Goal: Information Seeking & Learning: Find contact information

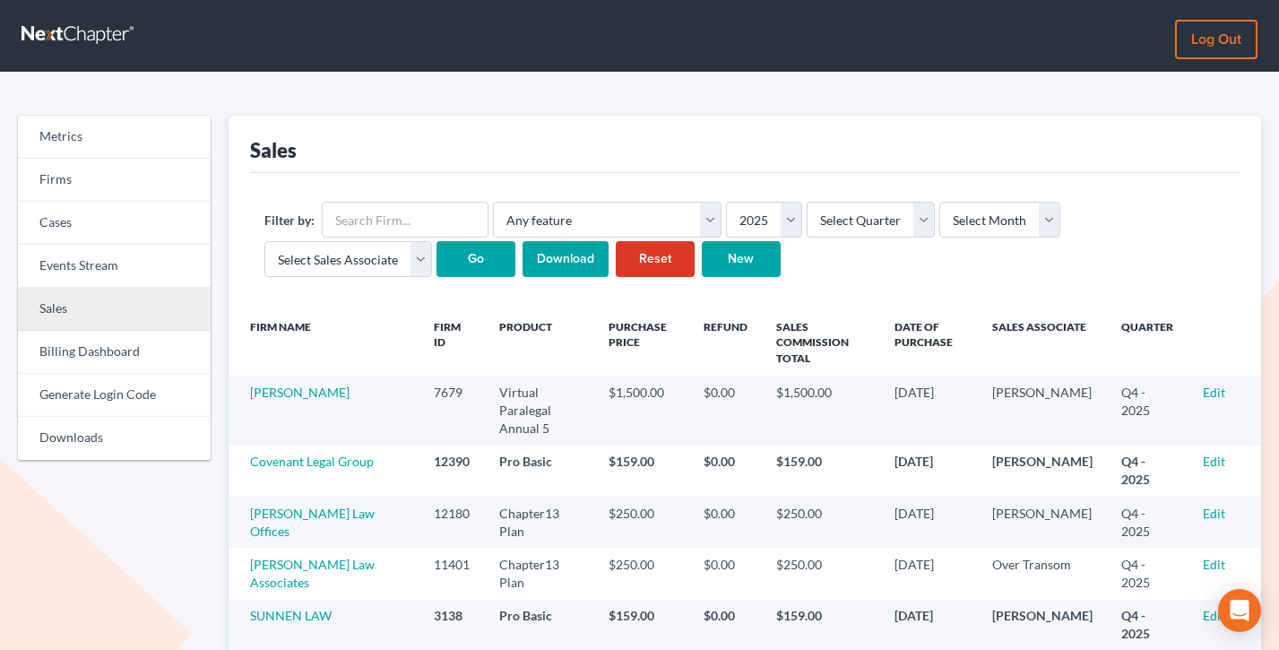
click at [91, 305] on link "Sales" at bounding box center [114, 309] width 193 height 43
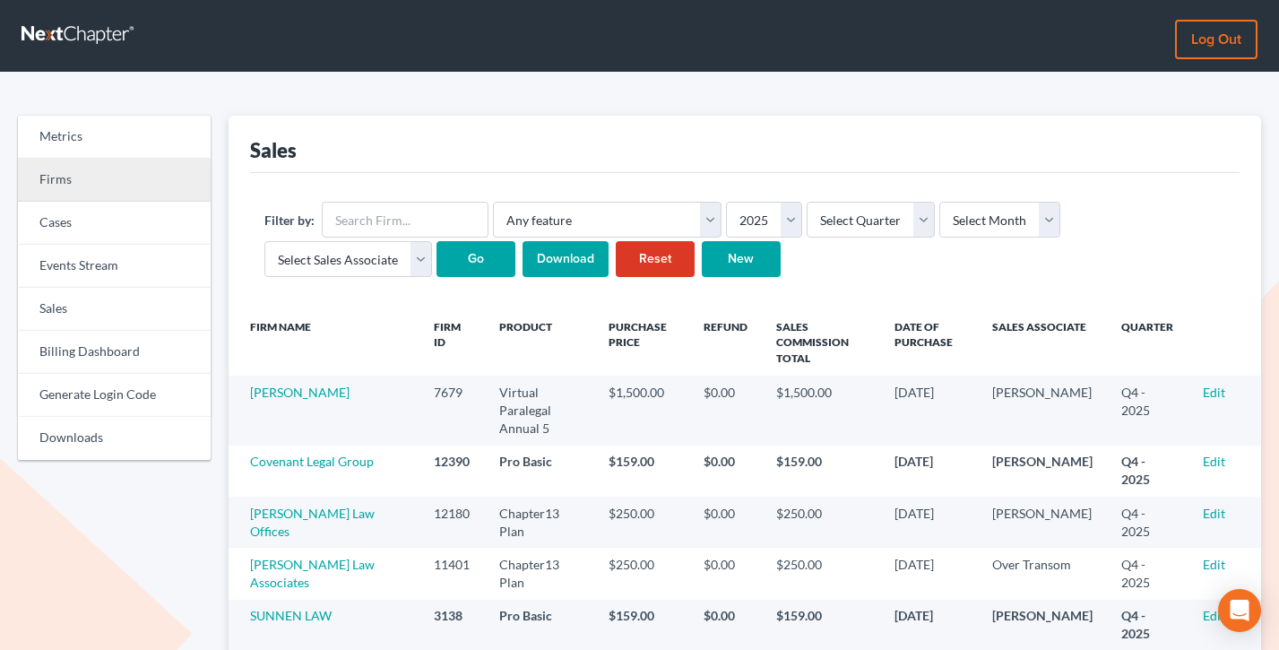
click at [56, 186] on link "Firms" at bounding box center [114, 180] width 193 height 43
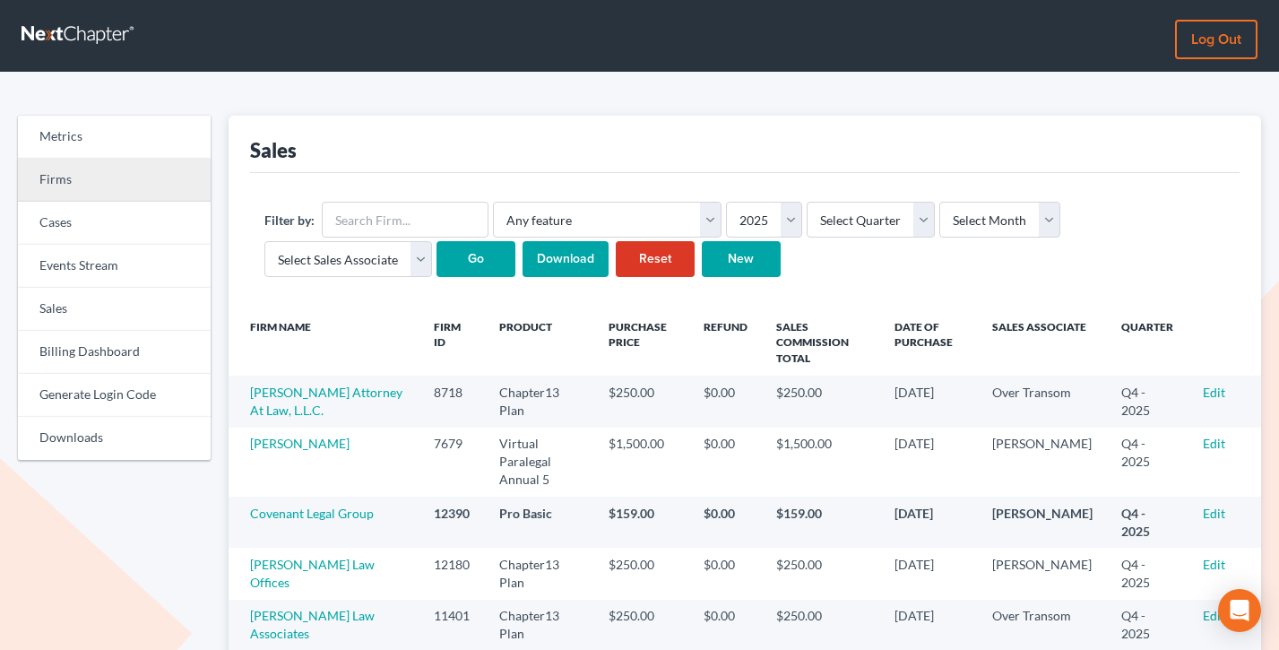
click at [88, 172] on link "Firms" at bounding box center [114, 180] width 193 height 43
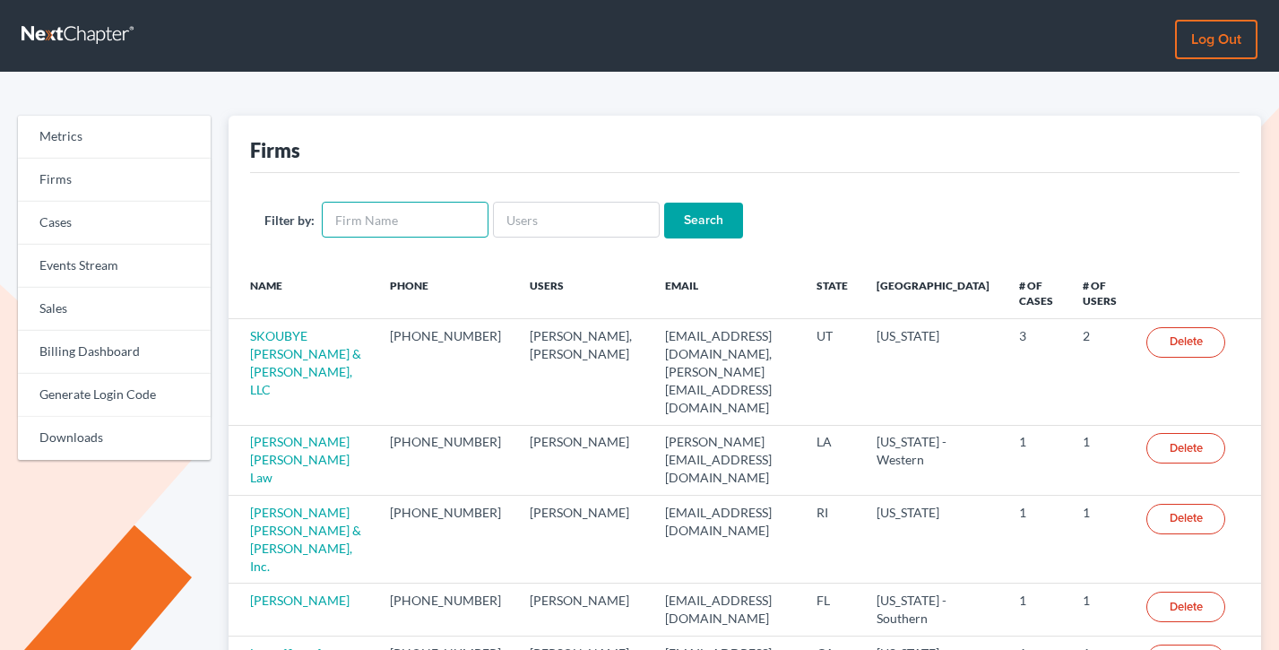
click at [407, 217] on input "text" at bounding box center [405, 220] width 167 height 36
type input "john modugno"
click at [664, 203] on input "Search" at bounding box center [703, 221] width 79 height 36
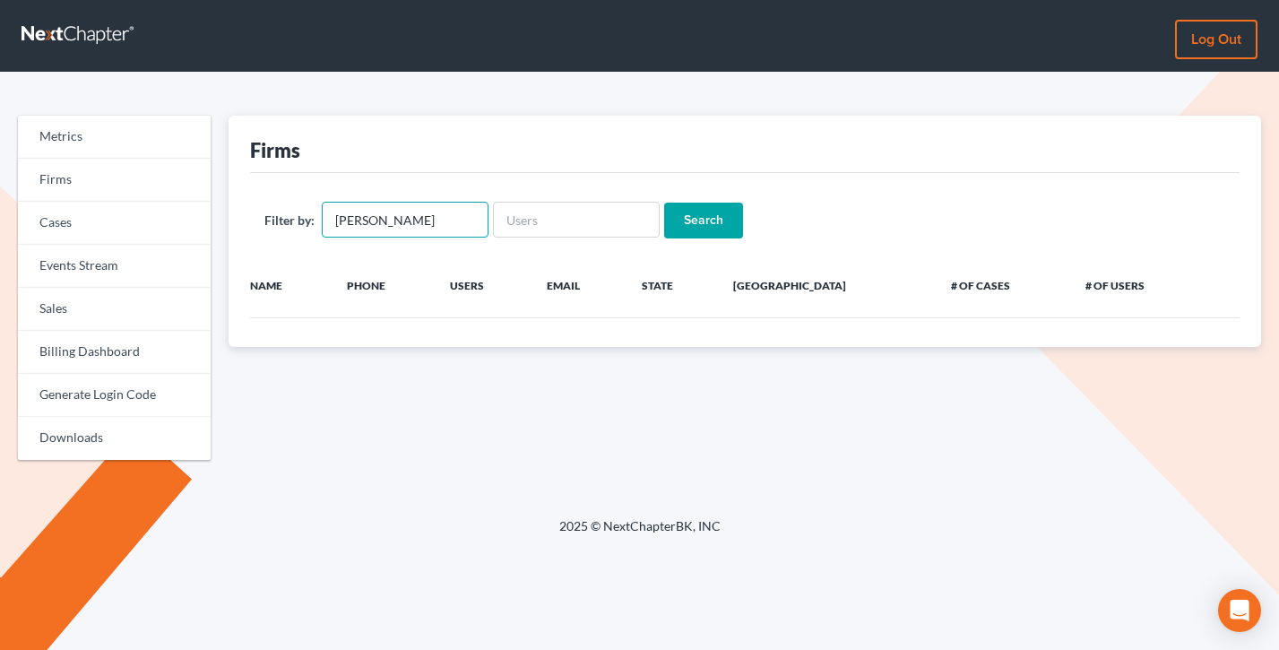
click at [425, 210] on input "[PERSON_NAME]" at bounding box center [405, 220] width 167 height 36
drag, startPoint x: 425, startPoint y: 223, endPoint x: 359, endPoint y: 219, distance: 66.5
click at [359, 219] on input "[PERSON_NAME]" at bounding box center [405, 220] width 167 height 36
type input "j"
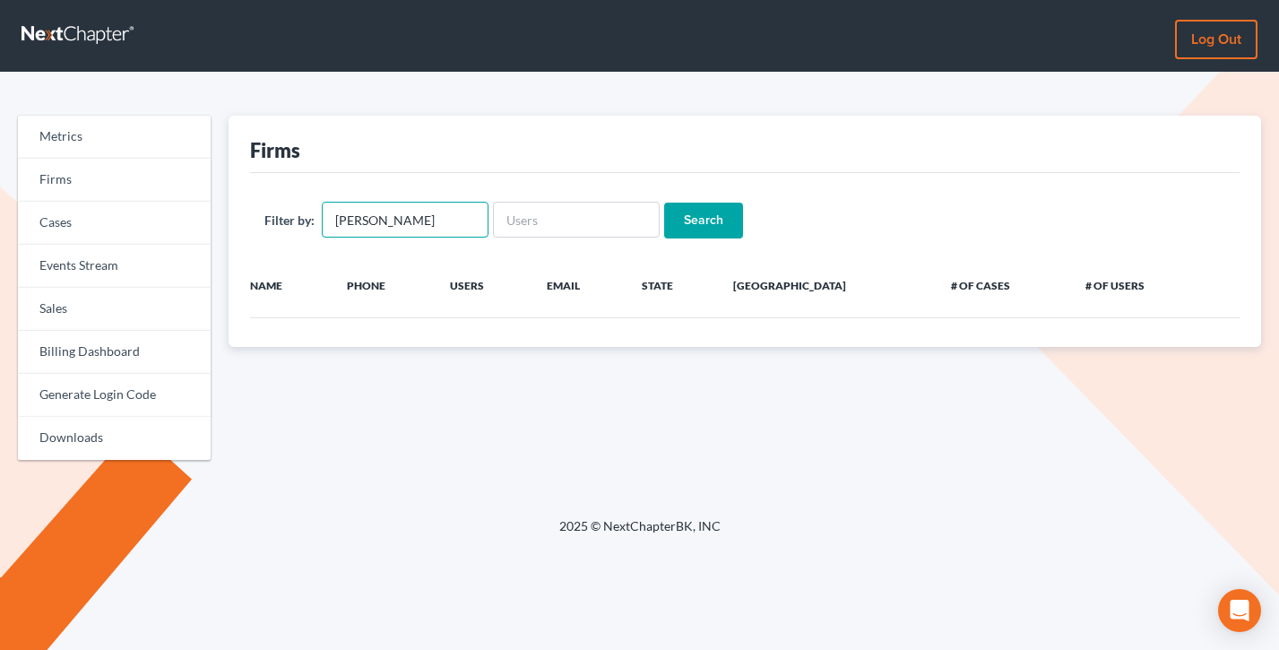
type input "mcmahon"
click at [664, 203] on input "Search" at bounding box center [703, 221] width 79 height 36
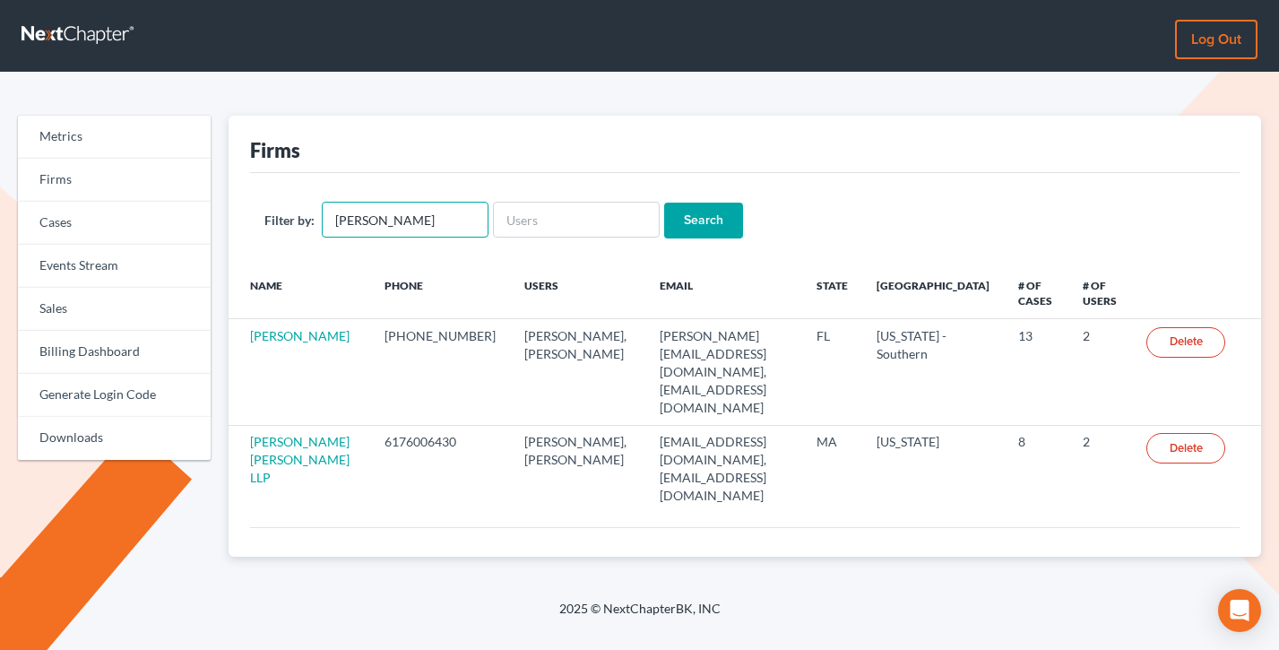
click at [402, 224] on input "mcmahon" at bounding box center [405, 220] width 167 height 36
click at [607, 210] on input "text" at bounding box center [576, 220] width 167 height 36
paste input "johnmodugno@comcast.net"
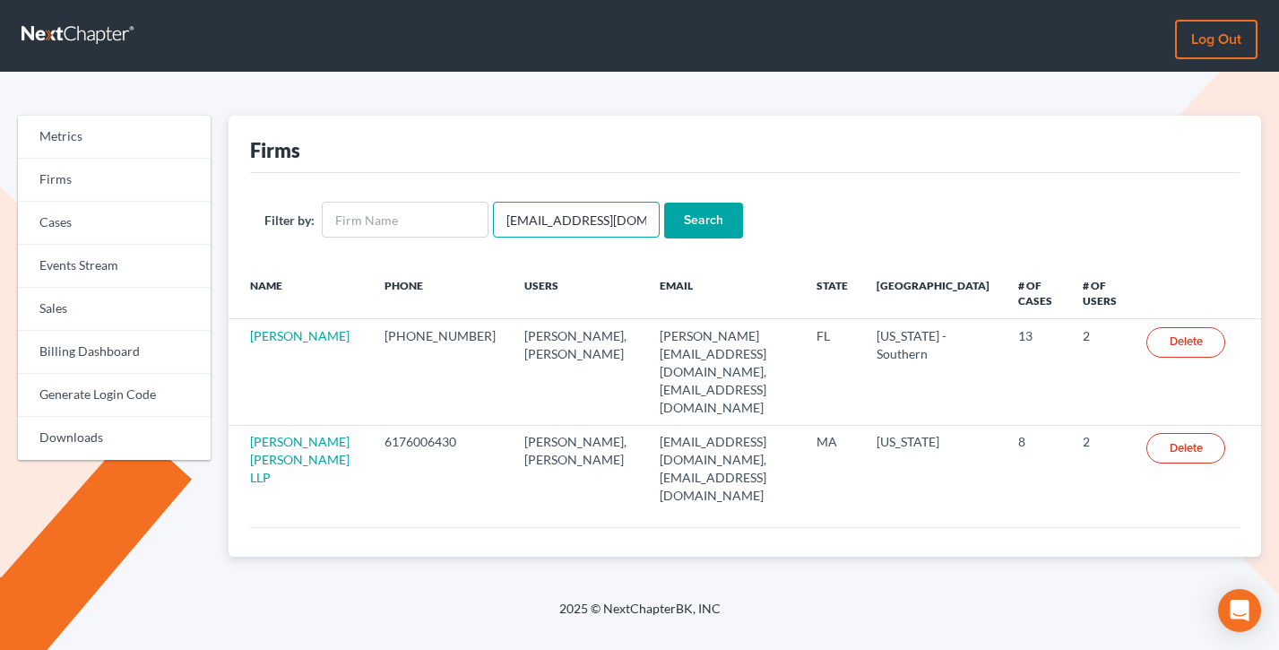
scroll to position [0, 19]
type input "johnmodugno@comcast.net"
click at [664, 203] on input "Search" at bounding box center [703, 221] width 79 height 36
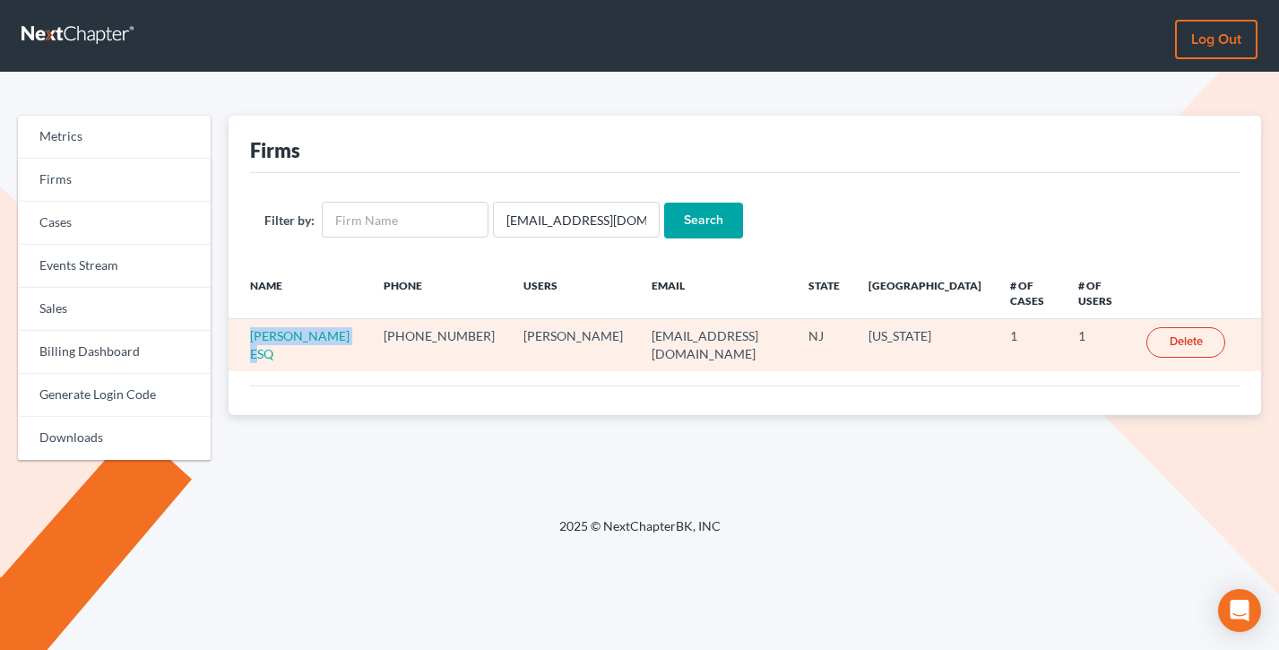
drag, startPoint x: 355, startPoint y: 323, endPoint x: 246, endPoint y: 321, distance: 109.4
click at [246, 321] on td "James Mahon ESQ" at bounding box center [299, 345] width 141 height 52
copy link "James Mahon ESQ"
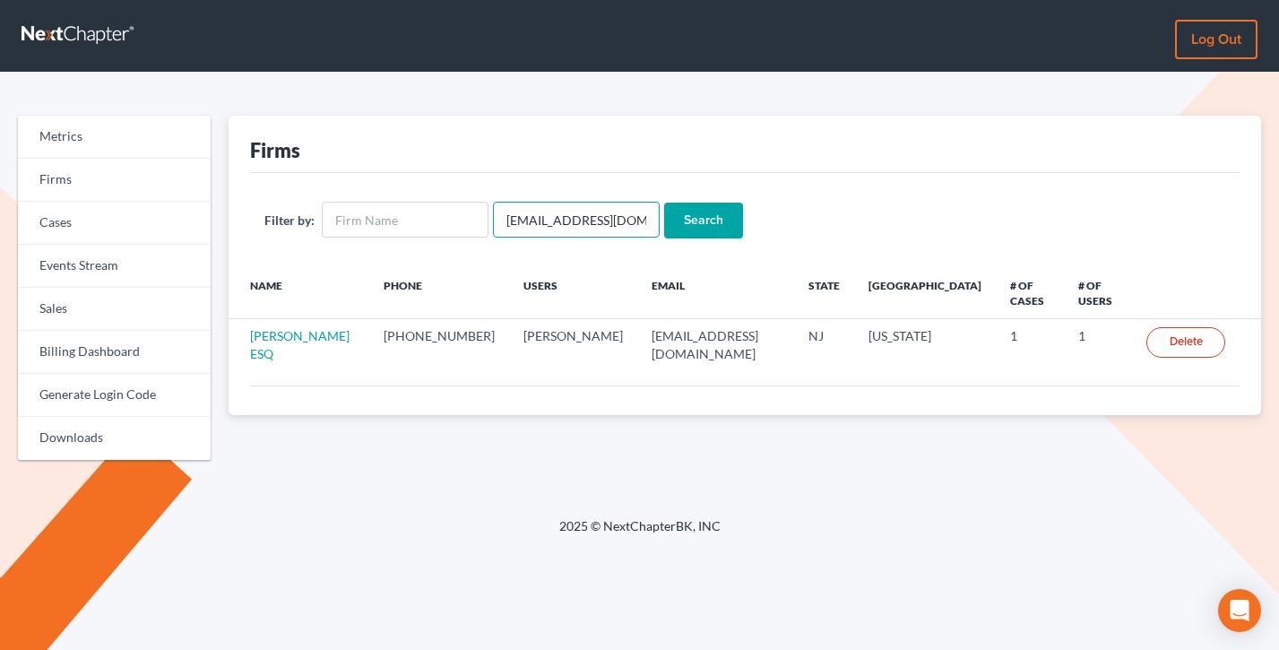
click at [594, 222] on input "johnmodugno@comcast.net" at bounding box center [576, 220] width 167 height 36
click at [376, 221] on input "text" at bounding box center [405, 220] width 167 height 36
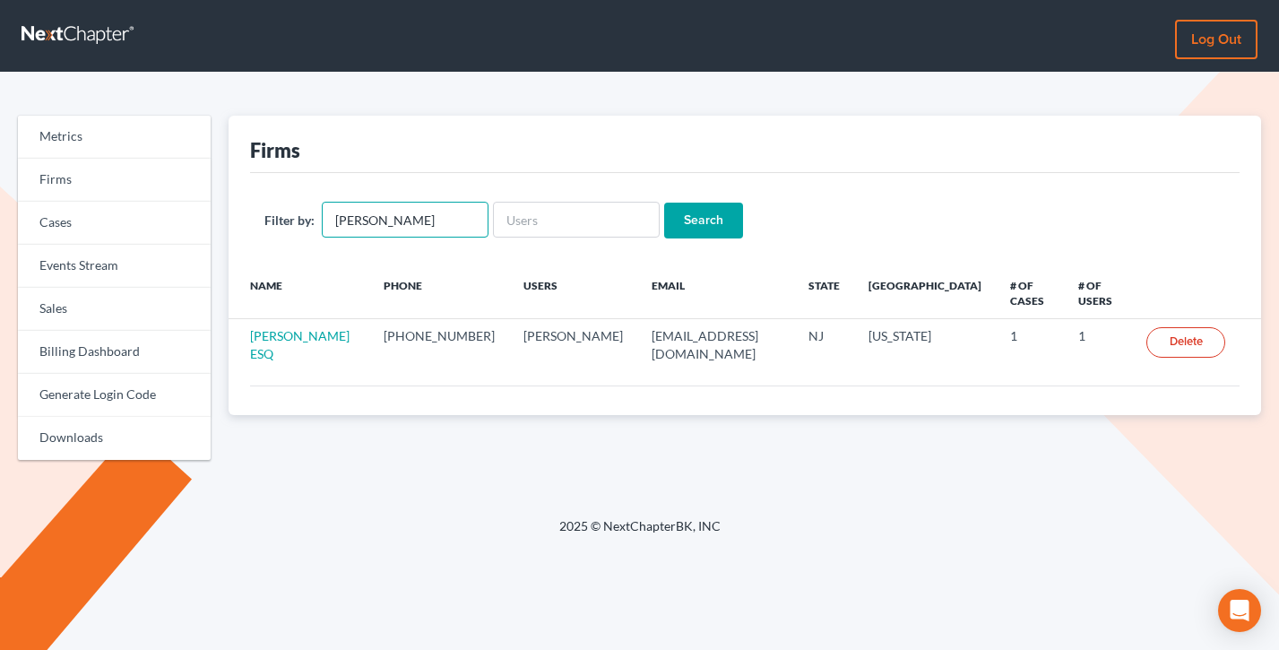
type input "boyer"
click at [664, 203] on input "Search" at bounding box center [703, 221] width 79 height 36
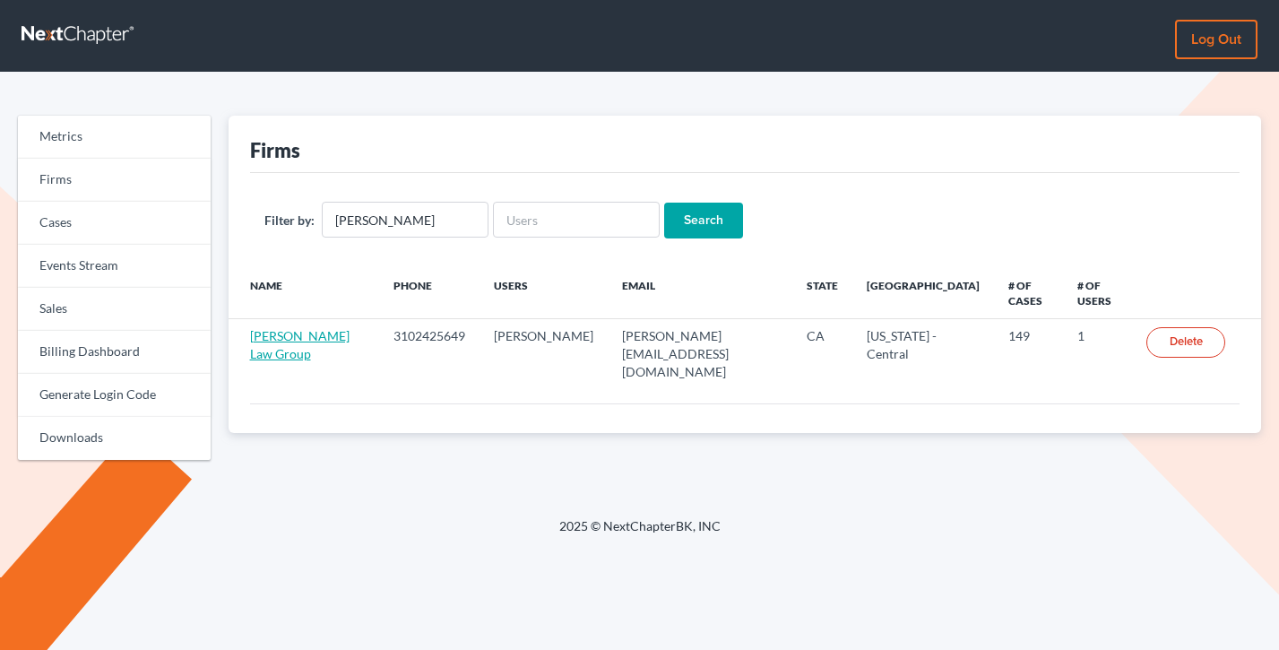
click at [308, 328] on link "[PERSON_NAME] Law Group" at bounding box center [300, 344] width 100 height 33
click at [415, 222] on input "[PERSON_NAME]" at bounding box center [405, 220] width 167 height 36
click at [415, 222] on input "boyer" at bounding box center [405, 220] width 167 height 36
click at [510, 211] on input "text" at bounding box center [576, 220] width 167 height 36
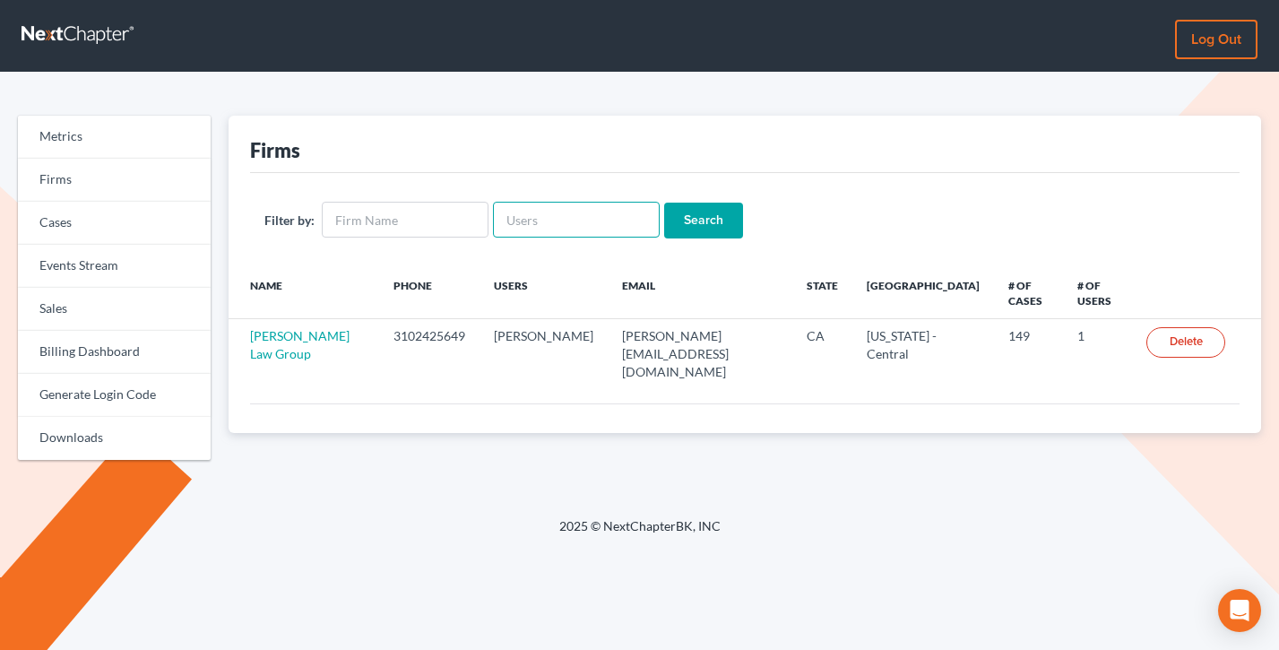
paste input "attyjoyceevans@gmail.com"
type input "attyjoyceevans@gmail.com"
click at [664, 203] on input "Search" at bounding box center [703, 221] width 79 height 36
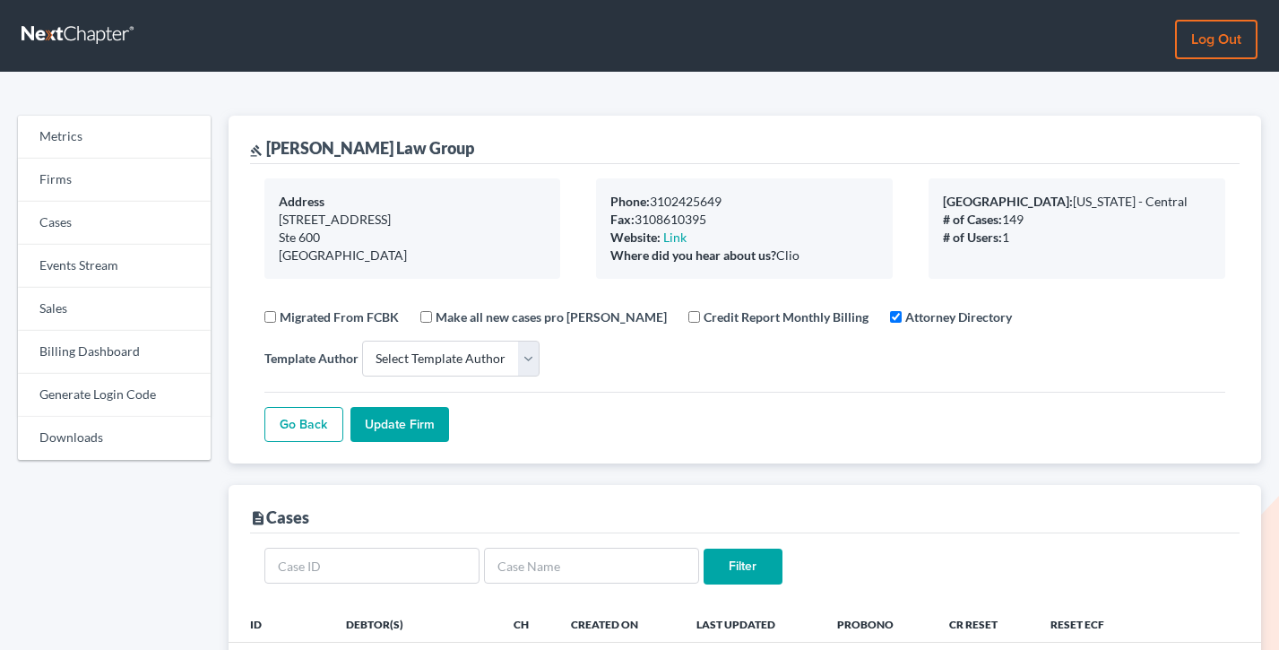
select select
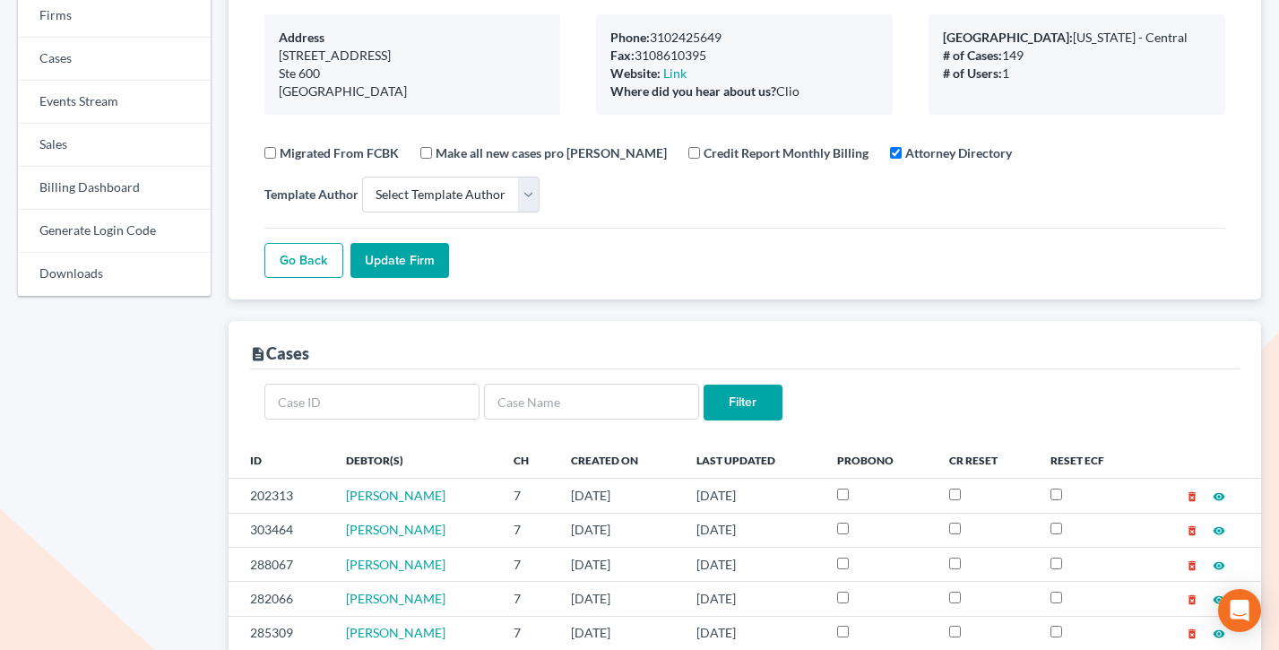
scroll to position [588, 0]
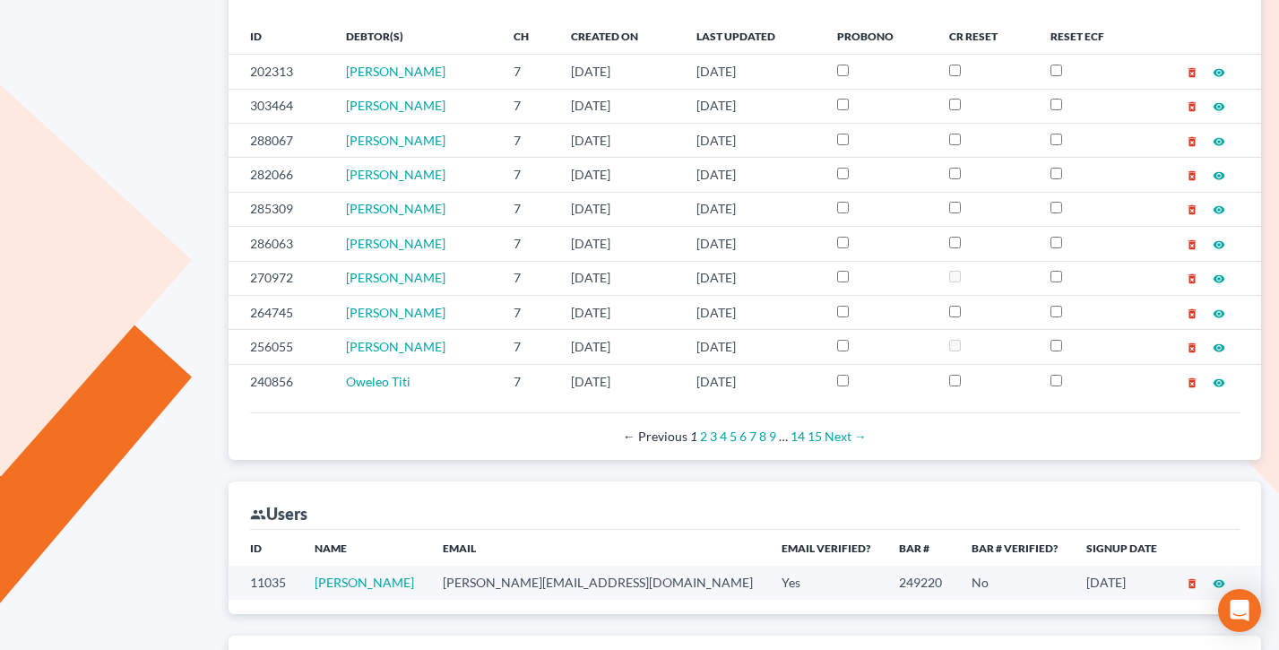
click at [526, 574] on td "boyer@boyerlaw.group" at bounding box center [598, 582] width 339 height 33
click at [530, 577] on td "boyer@boyerlaw.group" at bounding box center [598, 582] width 339 height 33
copy td "boyer@boyerlaw.group"
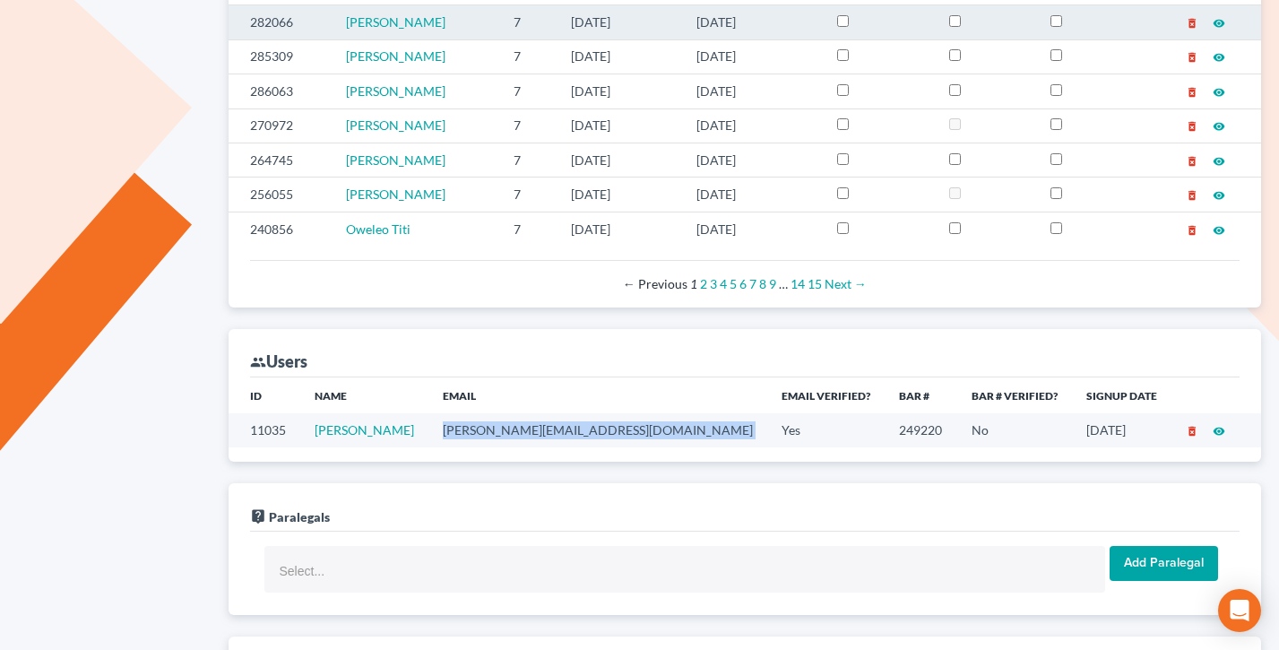
scroll to position [741, 0]
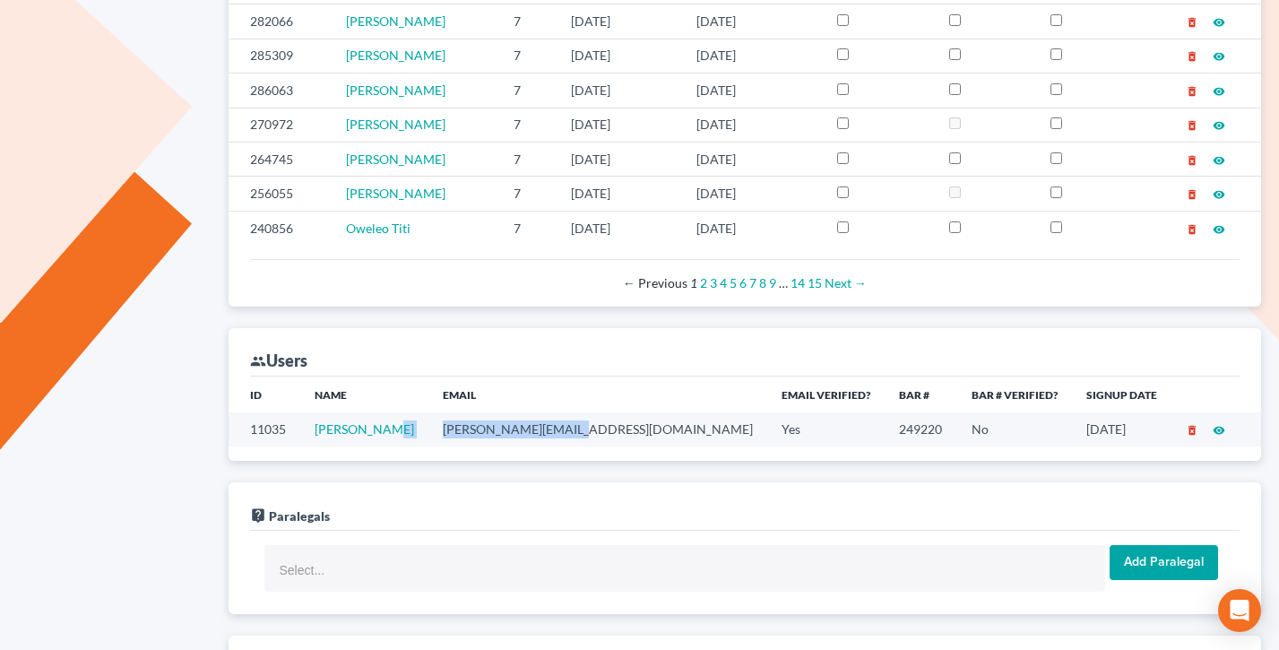
drag, startPoint x: 585, startPoint y: 429, endPoint x: 435, endPoint y: 424, distance: 150.7
click at [435, 424] on tr "11035 Jason Boyer boyer@boyerlaw.group Yes 249220 No 10/02/2020 delete_forever …" at bounding box center [746, 428] width 1034 height 33
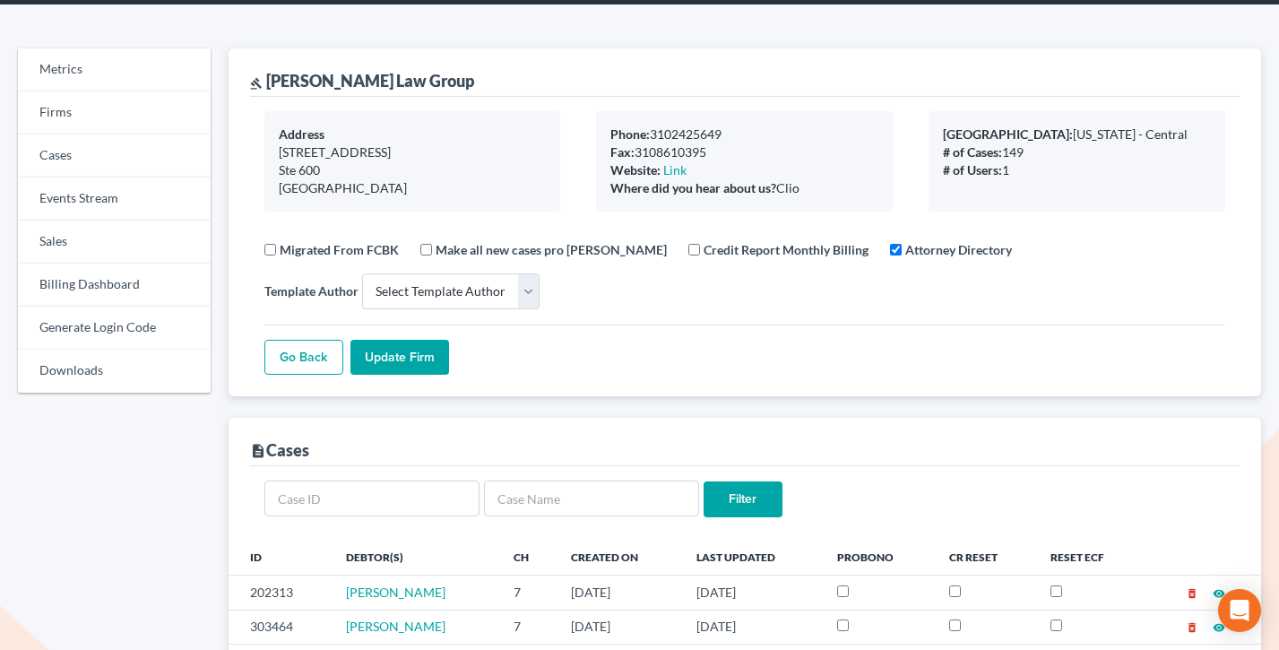
scroll to position [22, 0]
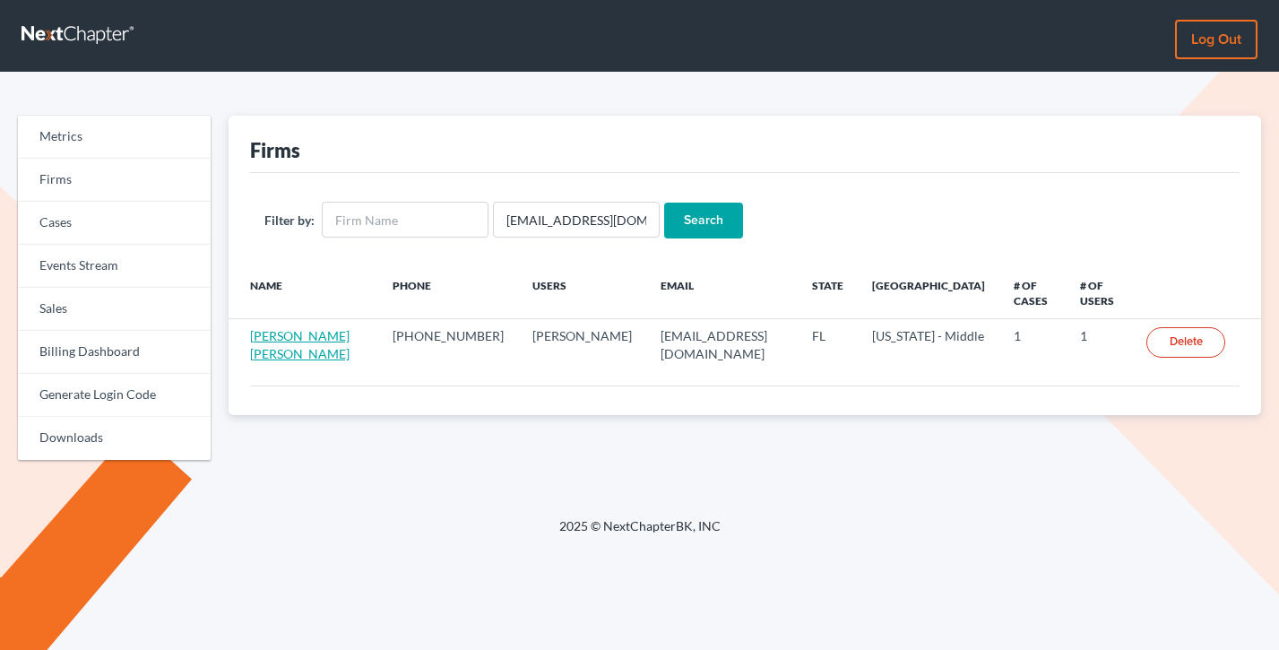
click at [307, 328] on link "[PERSON_NAME] [PERSON_NAME]" at bounding box center [300, 344] width 100 height 33
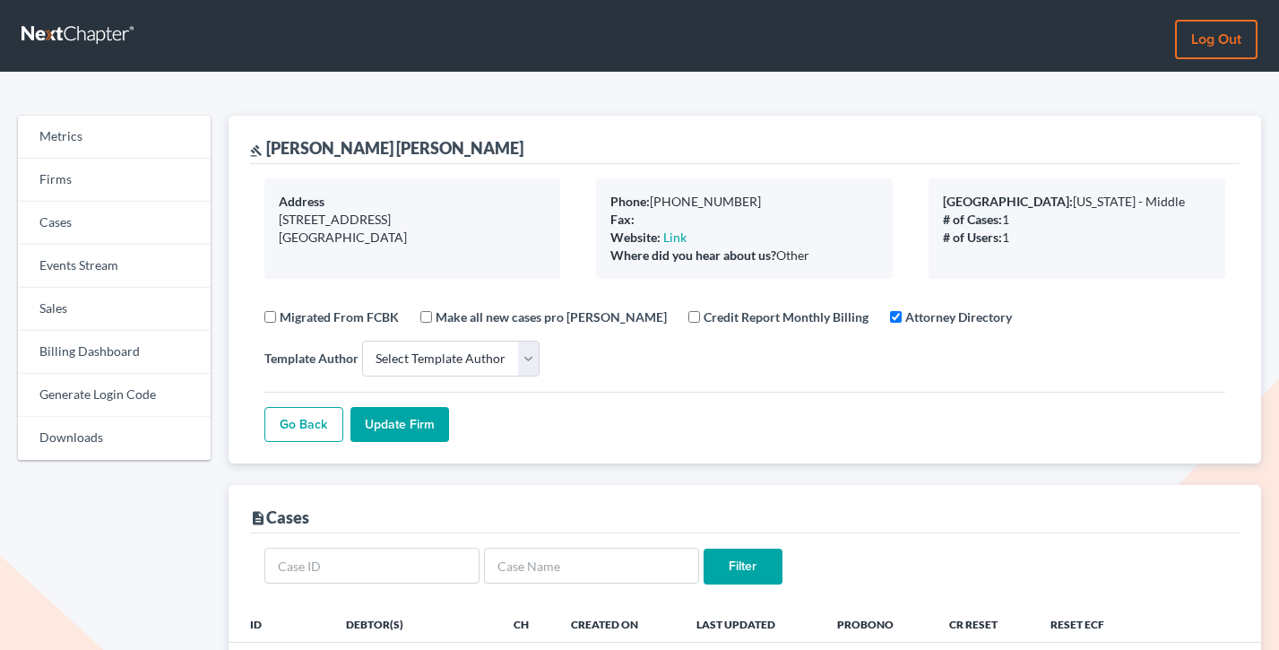
select select
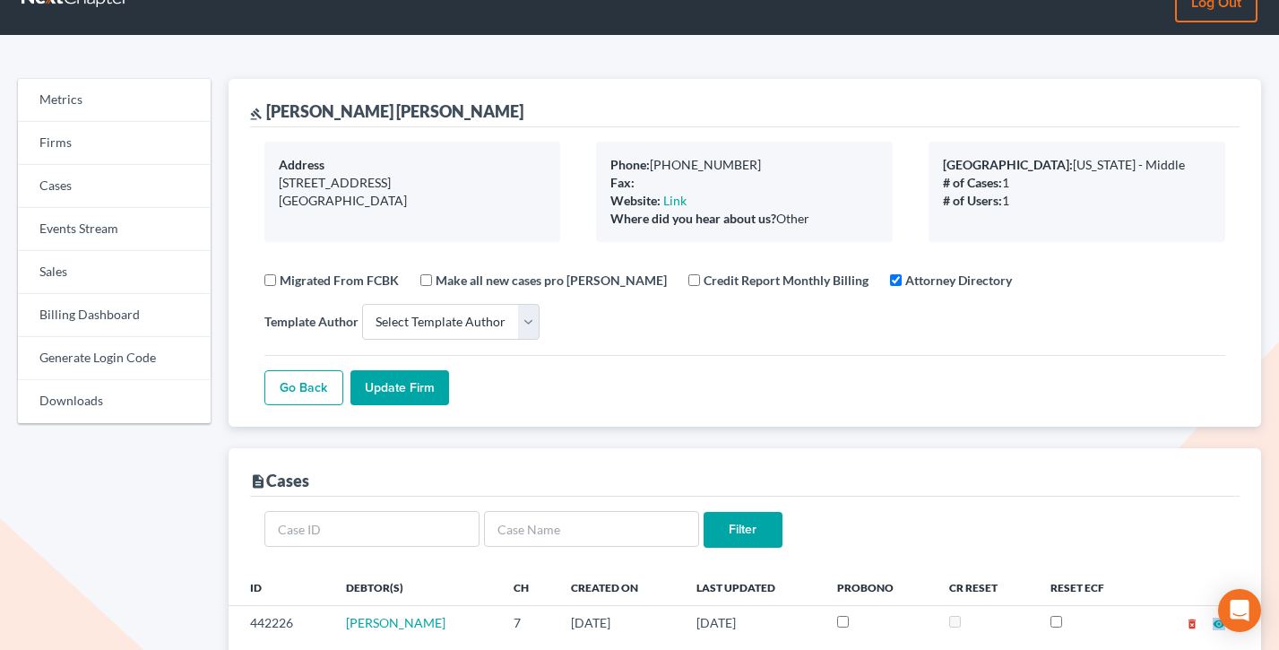
scroll to position [58, 0]
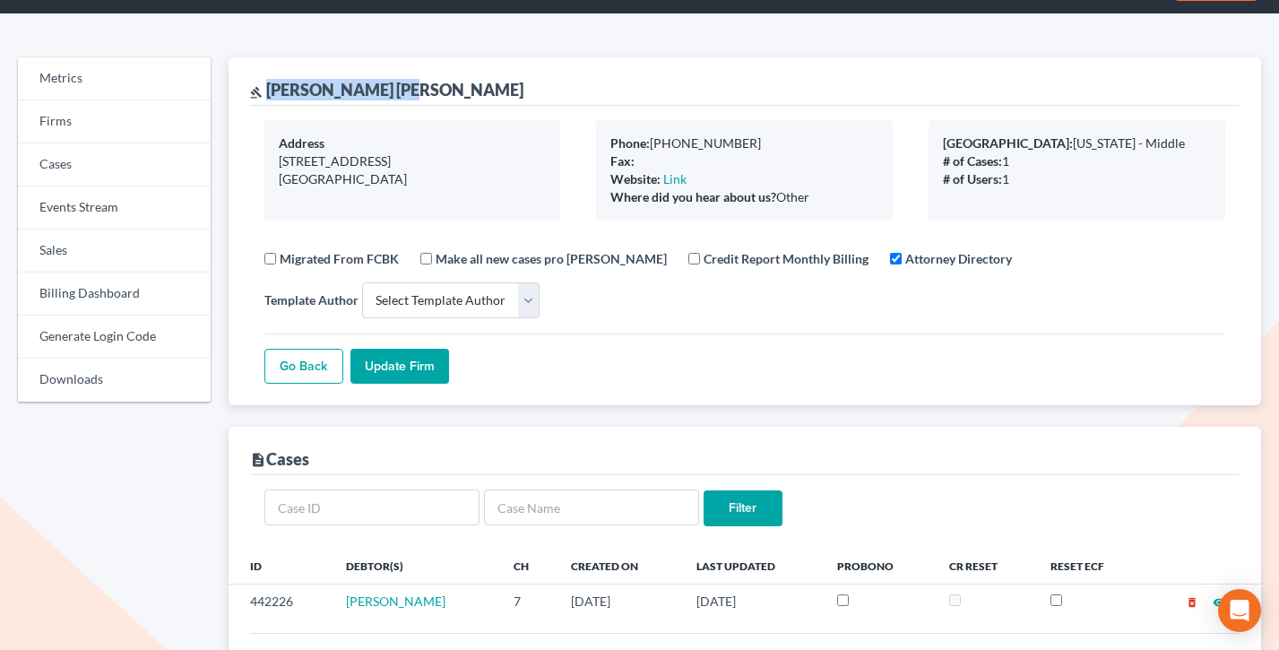
drag, startPoint x: 404, startPoint y: 90, endPoint x: 269, endPoint y: 94, distance: 135.5
click at [269, 94] on div "[PERSON_NAME] [PERSON_NAME]" at bounding box center [745, 81] width 991 height 48
copy div "[PERSON_NAME] [PERSON_NAME]"
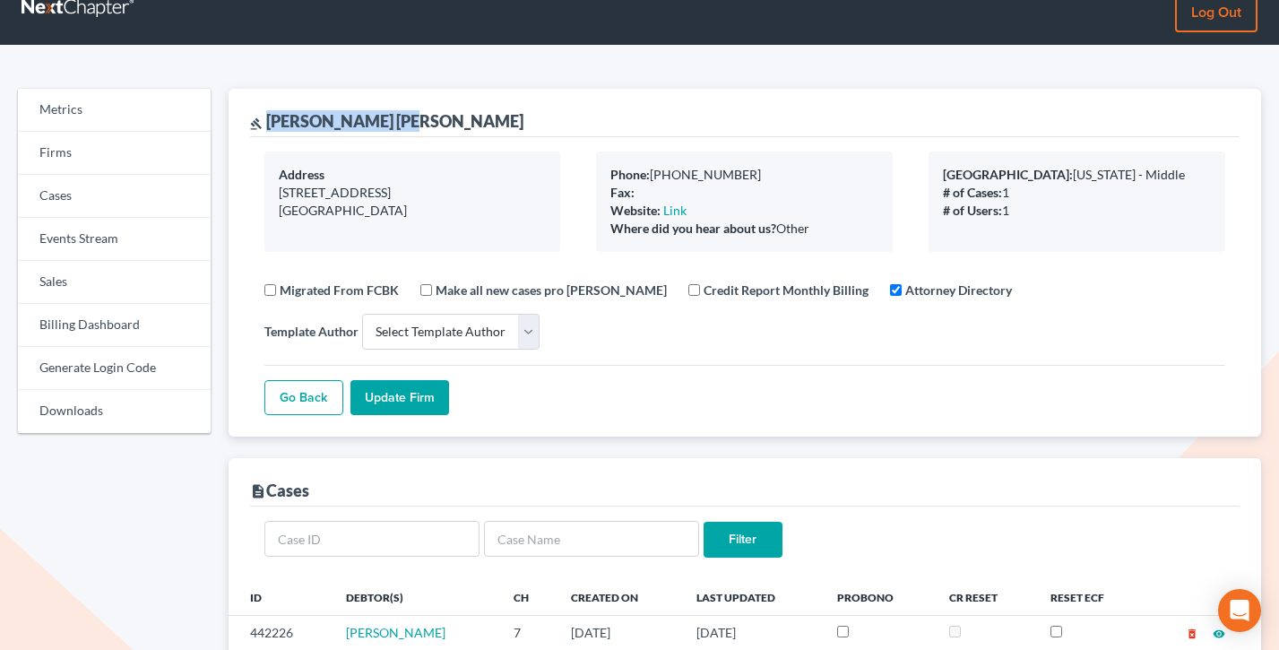
scroll to position [0, 0]
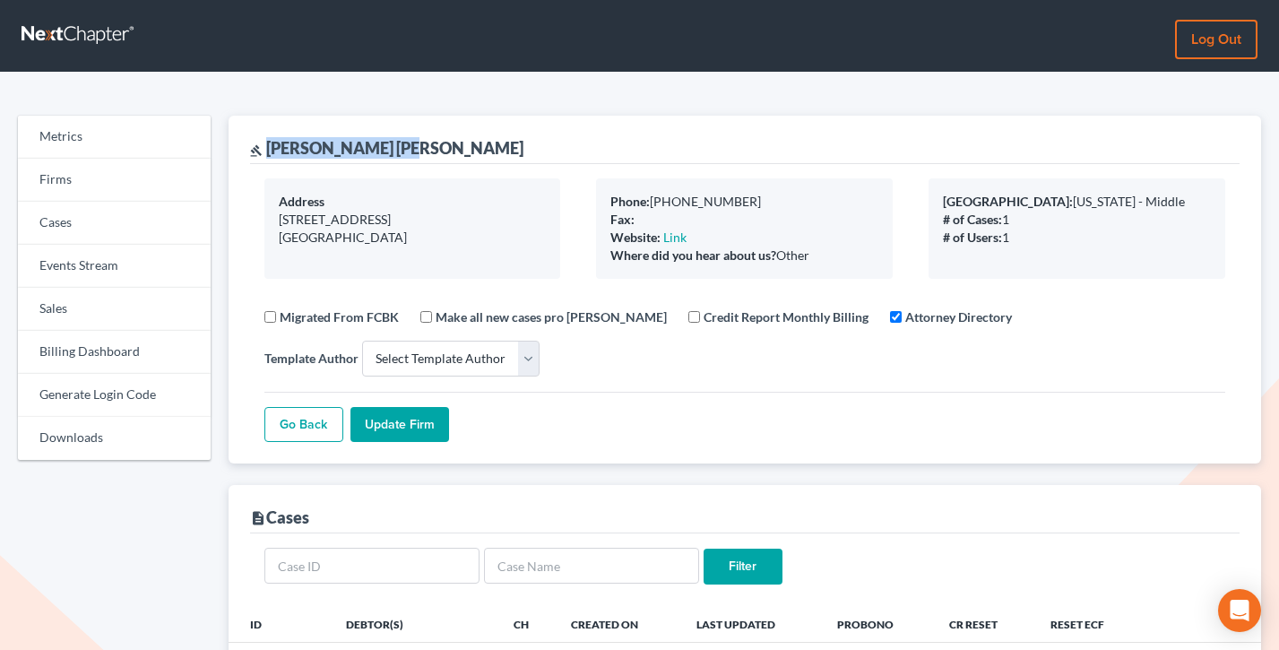
drag, startPoint x: 828, startPoint y: 259, endPoint x: 600, endPoint y: 197, distance: 236.0
click at [600, 197] on div "Phone: [PHONE_NUMBER] Fax: Website: Link Where did you hear about us? Other" at bounding box center [744, 228] width 297 height 100
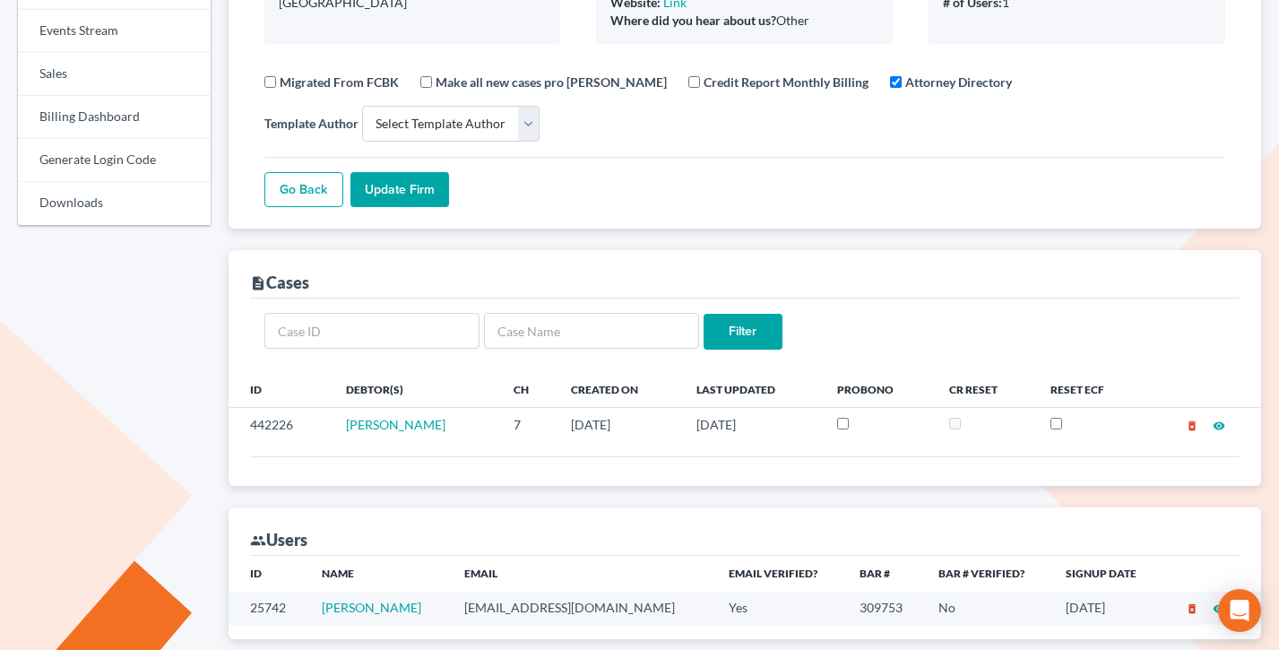
scroll to position [58, 0]
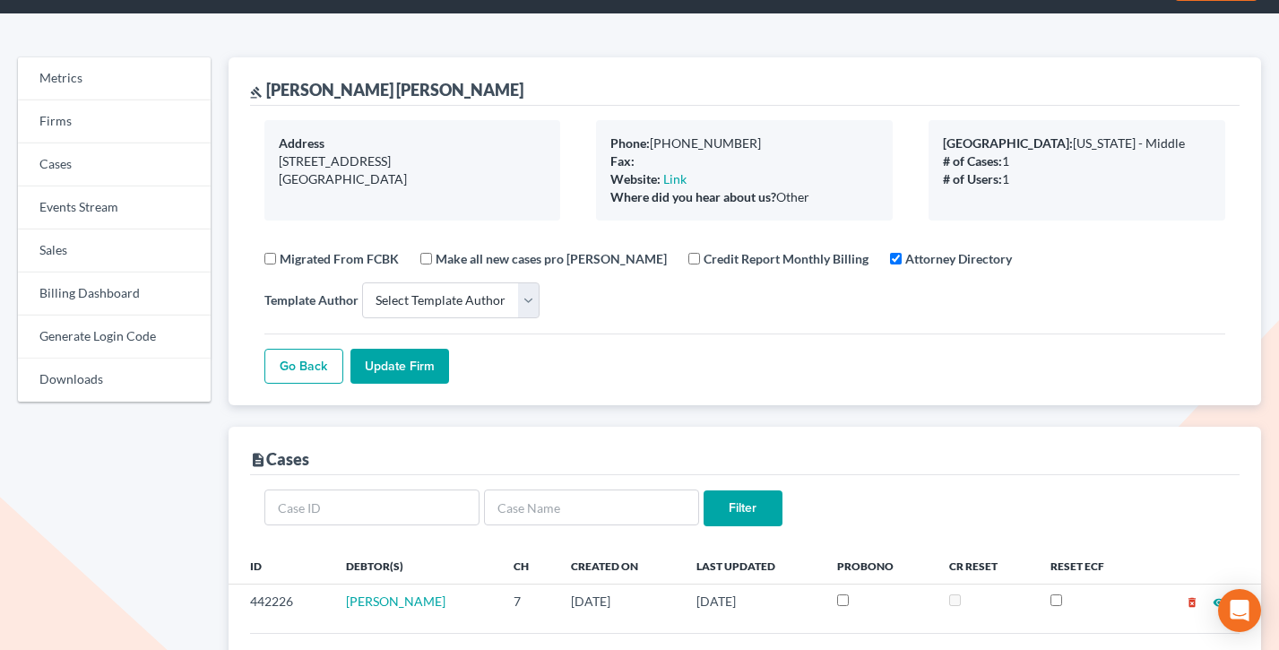
drag, startPoint x: 814, startPoint y: 204, endPoint x: 608, endPoint y: 129, distance: 219.5
click at [607, 129] on div "Phone: [PHONE_NUMBER] Fax: Website: Link Where did you hear about us? Other" at bounding box center [744, 170] width 297 height 100
click at [608, 129] on div "Phone: [PHONE_NUMBER] Fax: Website: Link Where did you hear about us? Other" at bounding box center [744, 170] width 297 height 100
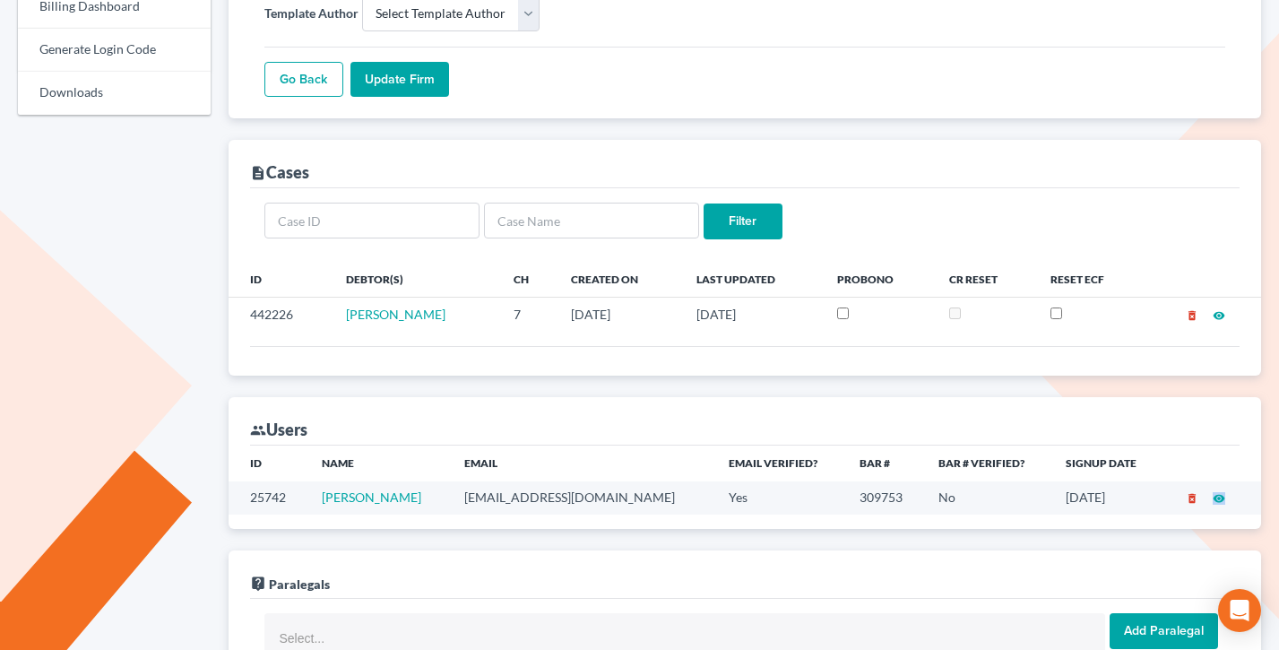
scroll to position [0, 0]
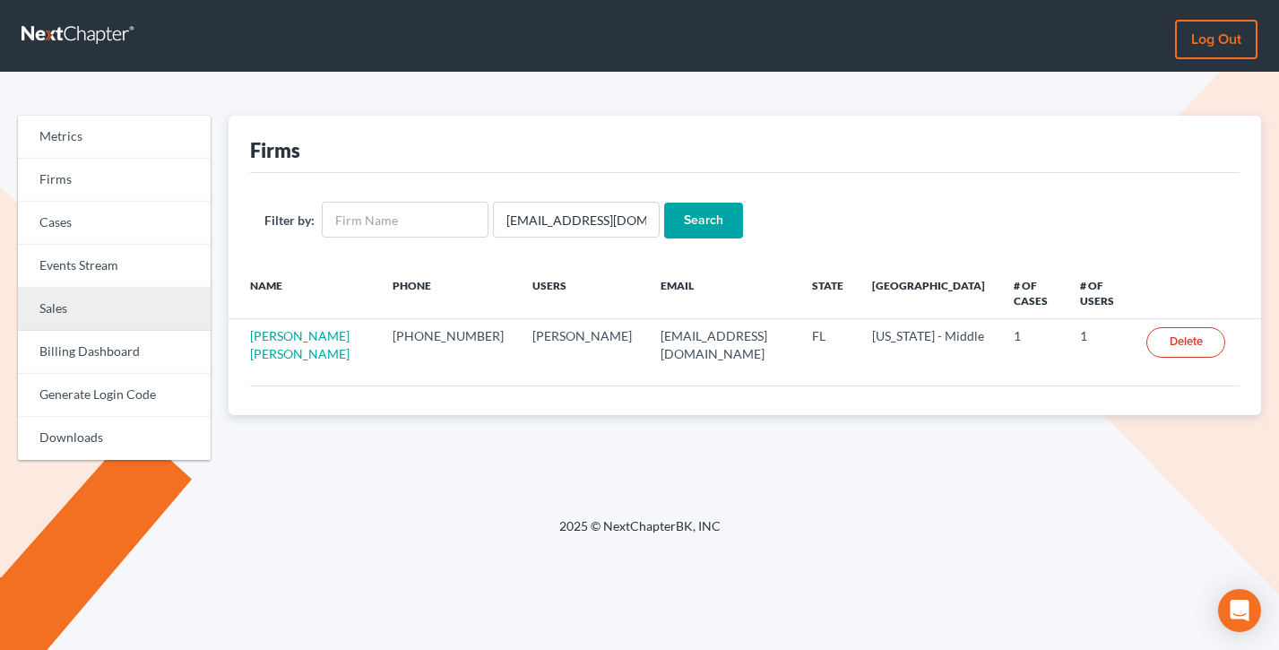
click at [117, 308] on link "Sales" at bounding box center [114, 309] width 193 height 43
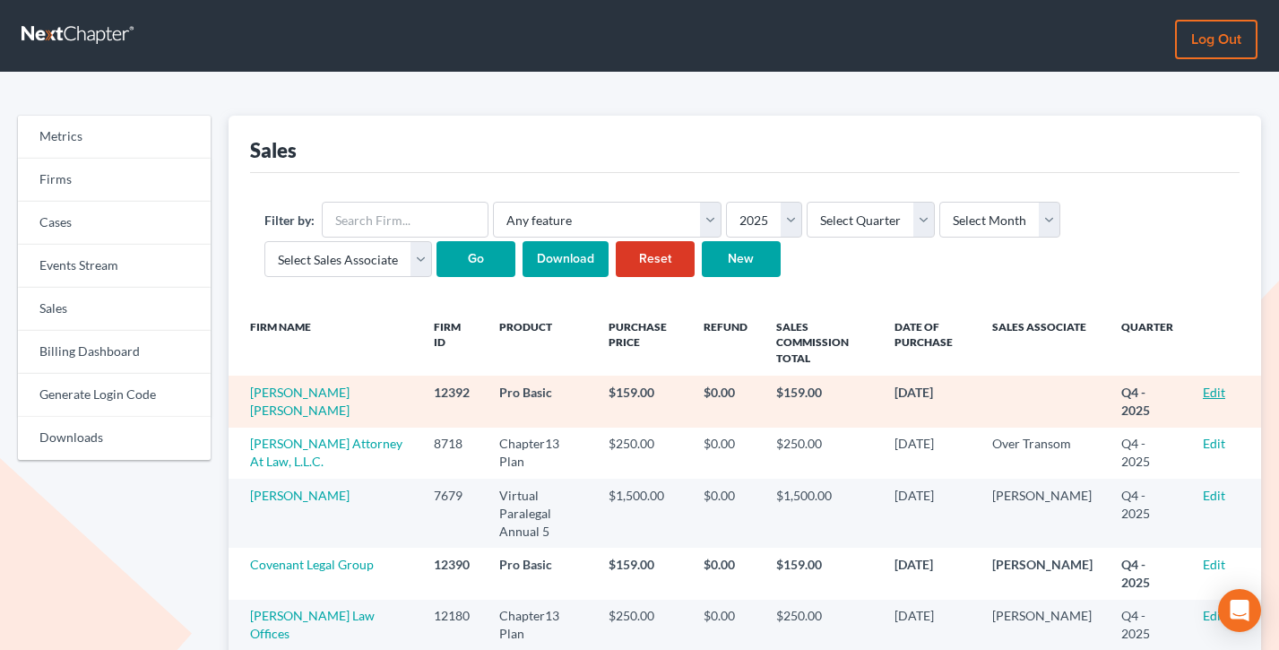
click at [1213, 394] on link "Edit" at bounding box center [1214, 392] width 22 height 15
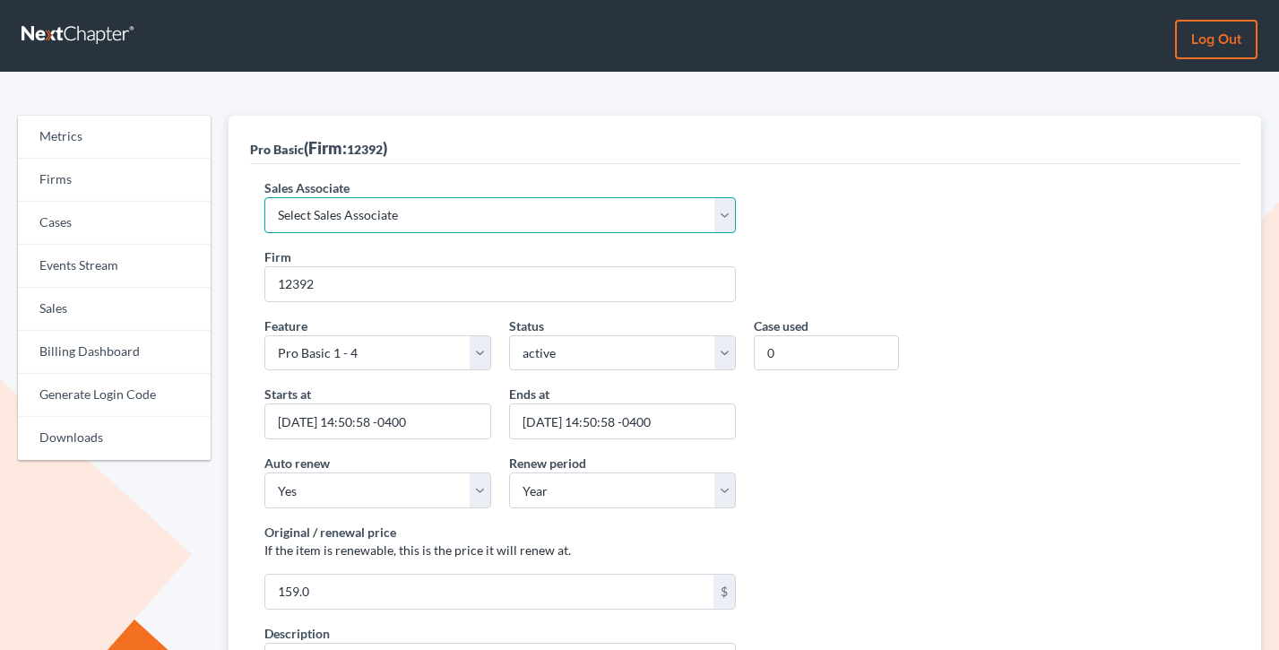
click at [362, 206] on select "Select Sales Associate [PERSON_NAME] Over Transom [PERSON_NAME]" at bounding box center [500, 215] width 472 height 36
select select "7676"
click at [264, 197] on select "Select Sales Associate [PERSON_NAME] Over Transom [PERSON_NAME]" at bounding box center [500, 215] width 472 height 36
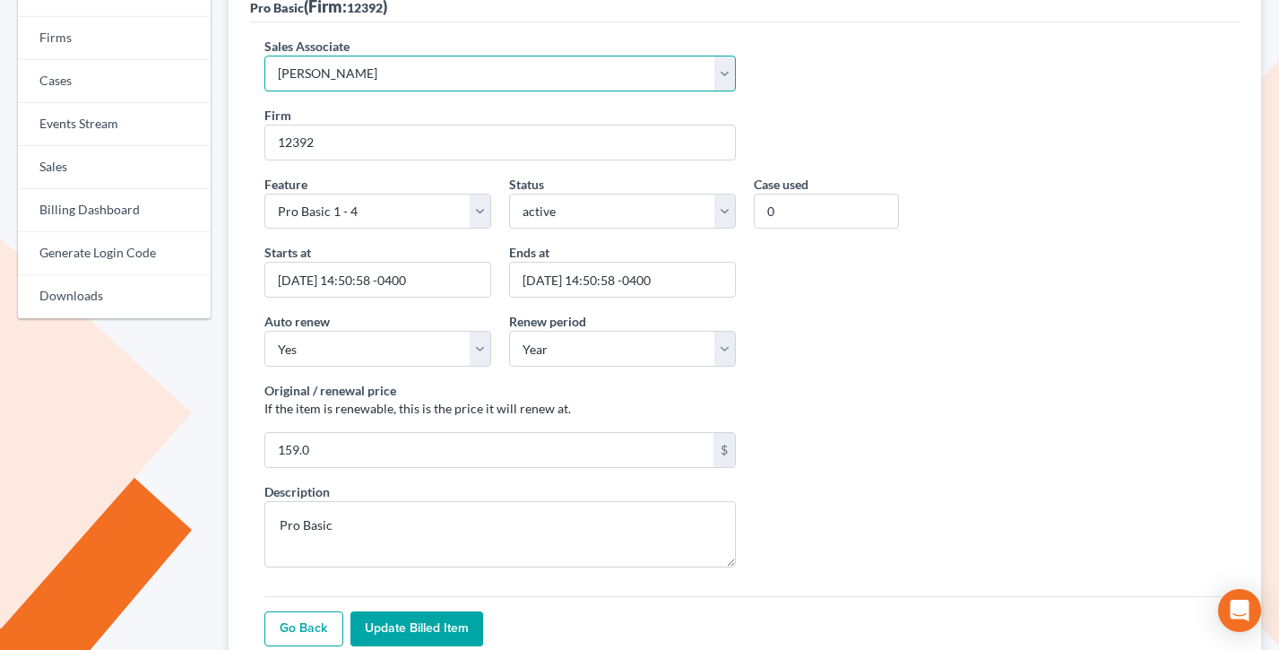
scroll to position [322, 0]
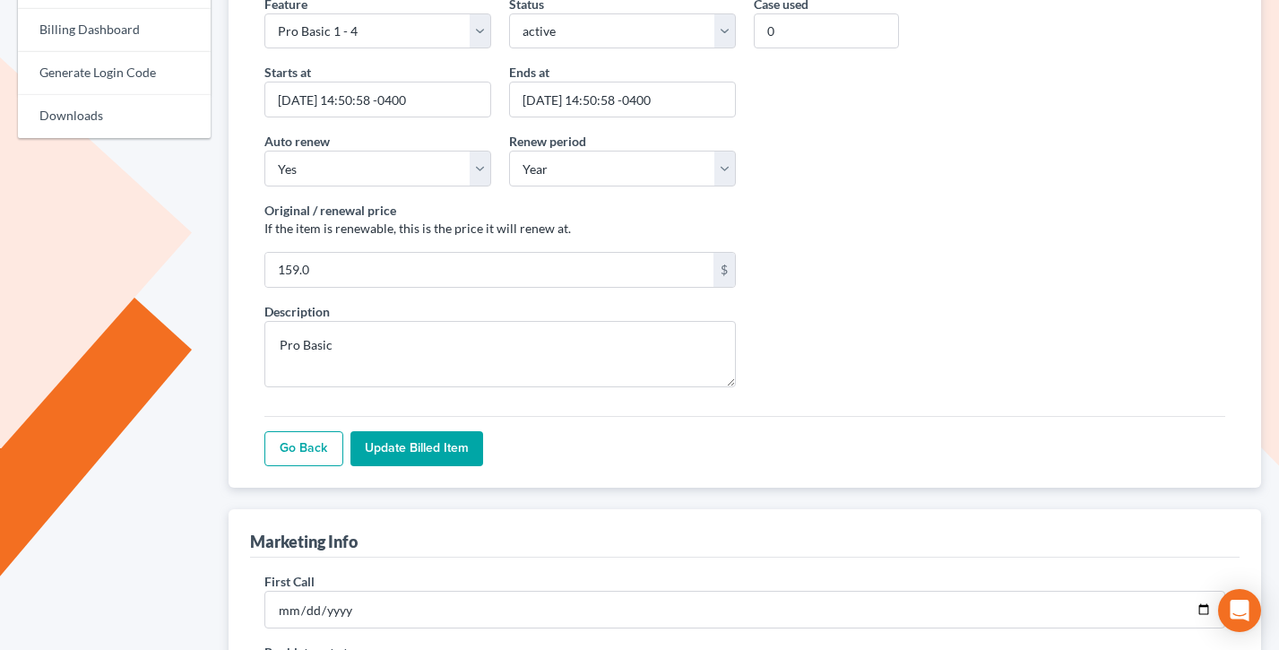
click at [390, 475] on div "Sales Associate Select Sales Associate Alex Seymour Over Transom Tim Shadoan Fi…" at bounding box center [745, 165] width 991 height 646
click at [403, 445] on input "Update Billed item" at bounding box center [417, 449] width 133 height 36
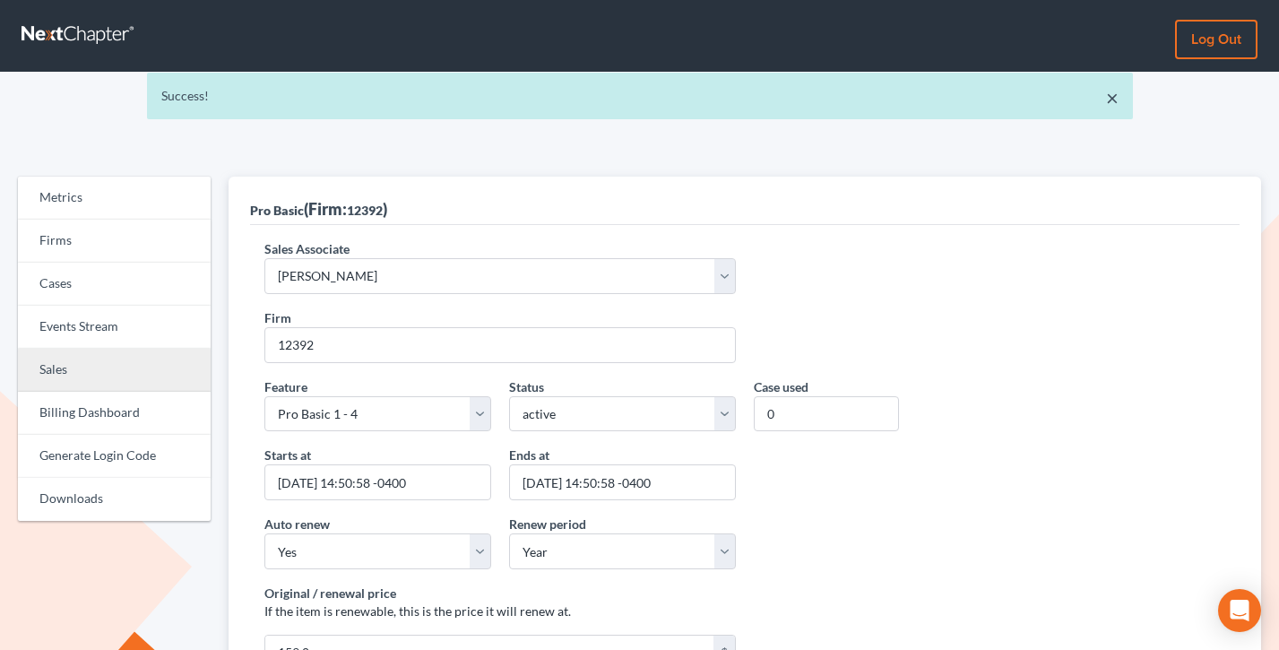
click at [92, 357] on link "Sales" at bounding box center [114, 370] width 193 height 43
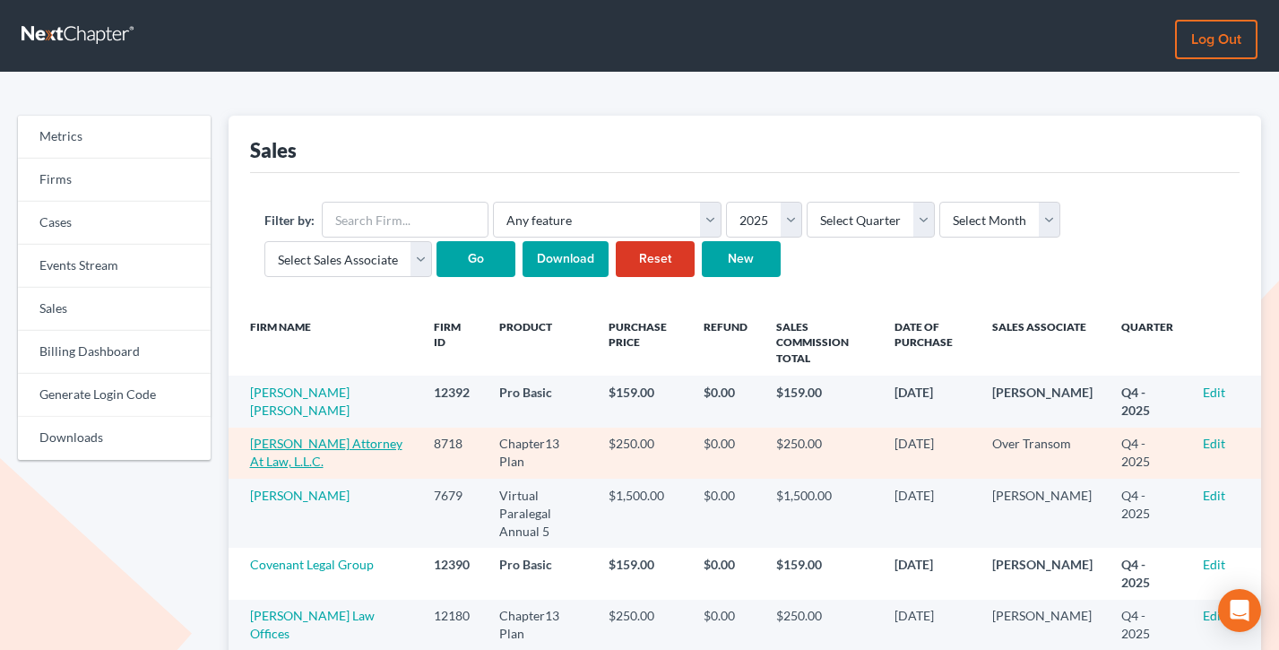
click at [295, 441] on link "[PERSON_NAME] Attorney At Law, L.L.C." at bounding box center [326, 452] width 152 height 33
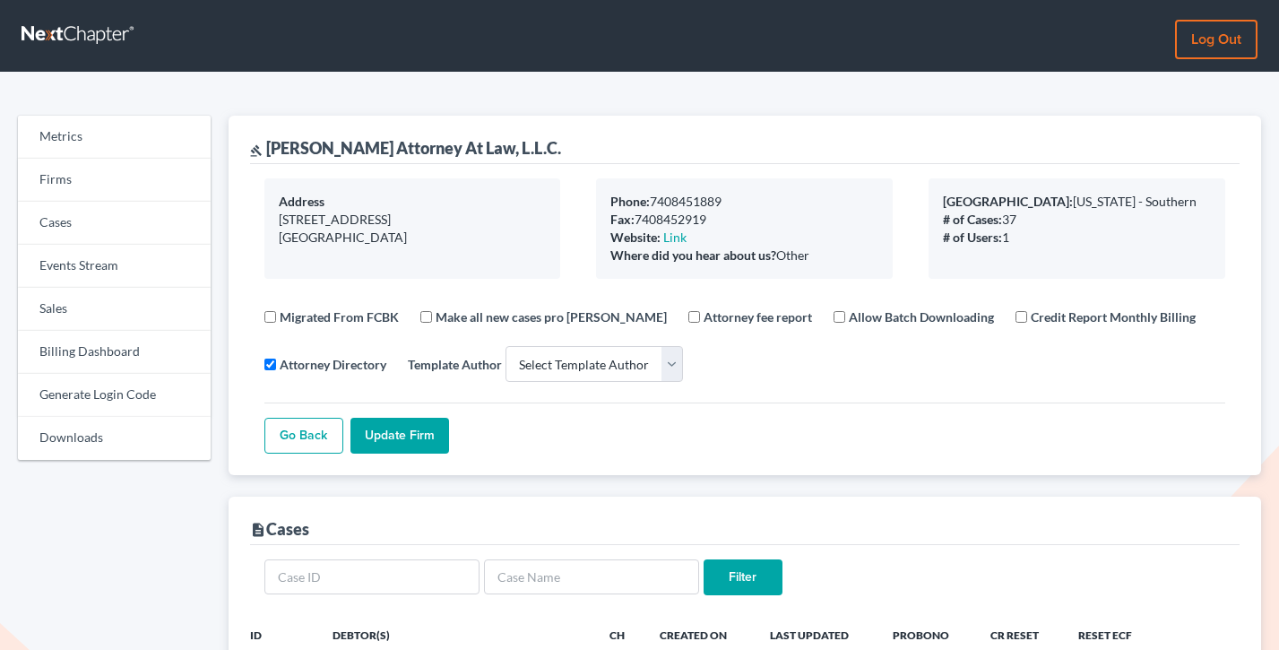
select select
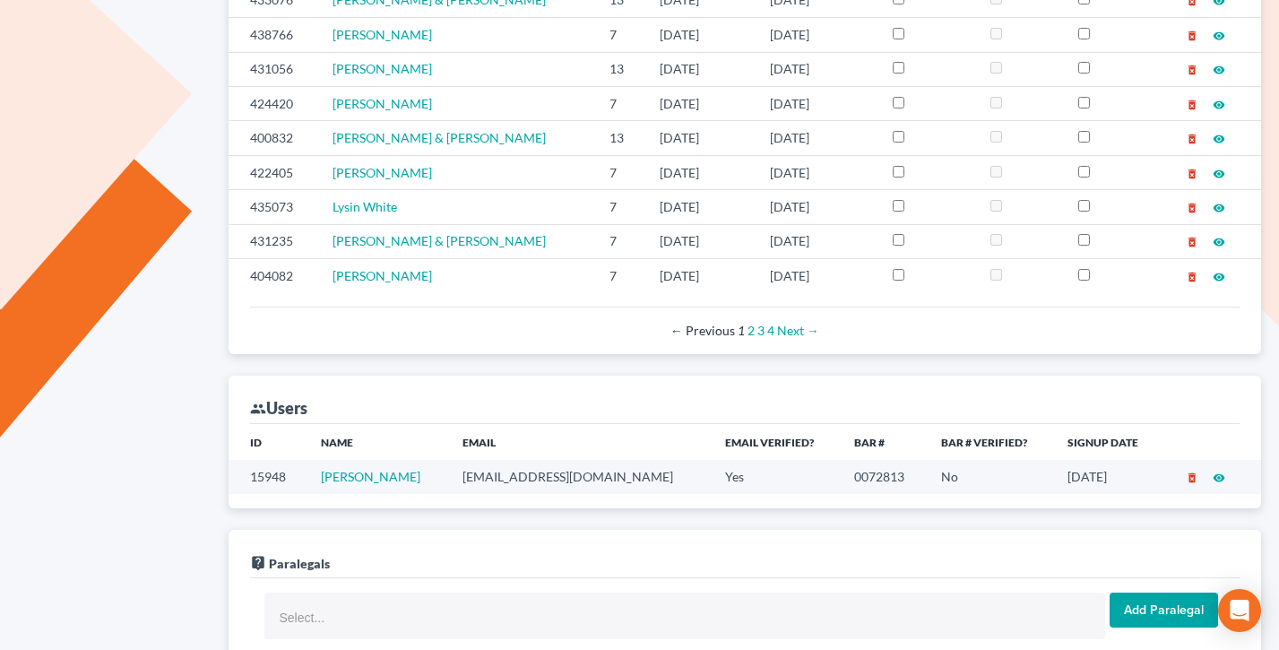
scroll to position [705, 0]
click at [546, 481] on td "[EMAIL_ADDRESS][DOMAIN_NAME]" at bounding box center [580, 476] width 264 height 33
copy td "[EMAIL_ADDRESS][DOMAIN_NAME]"
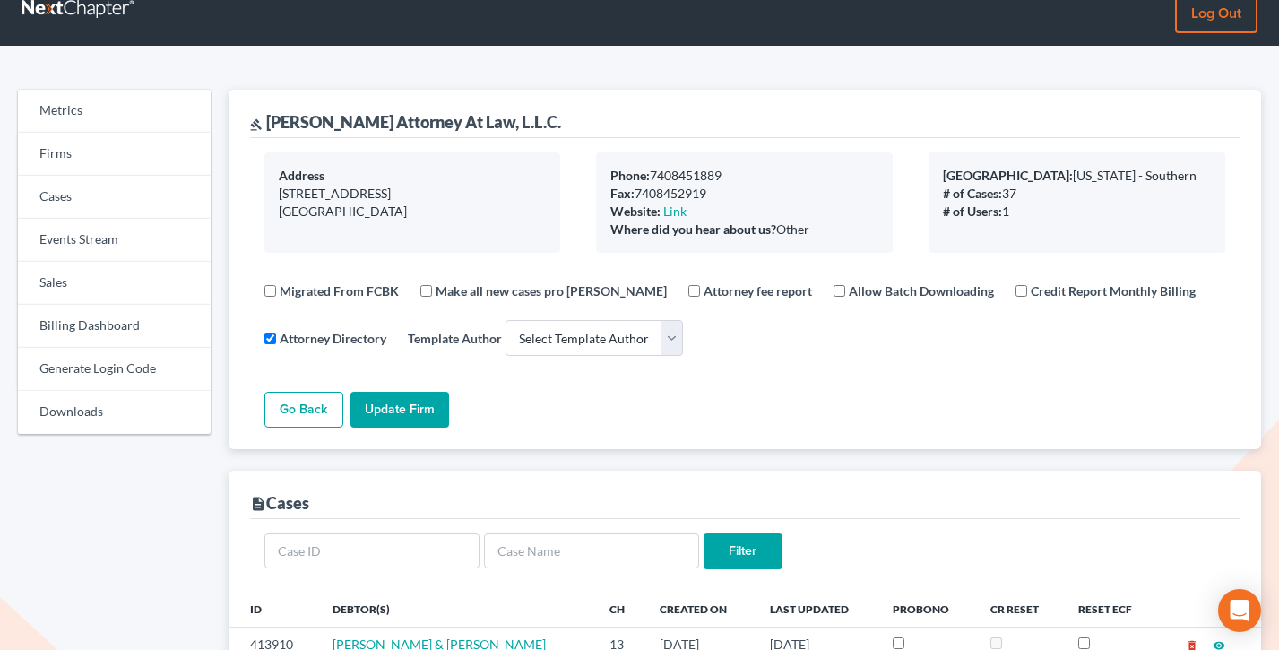
scroll to position [0, 0]
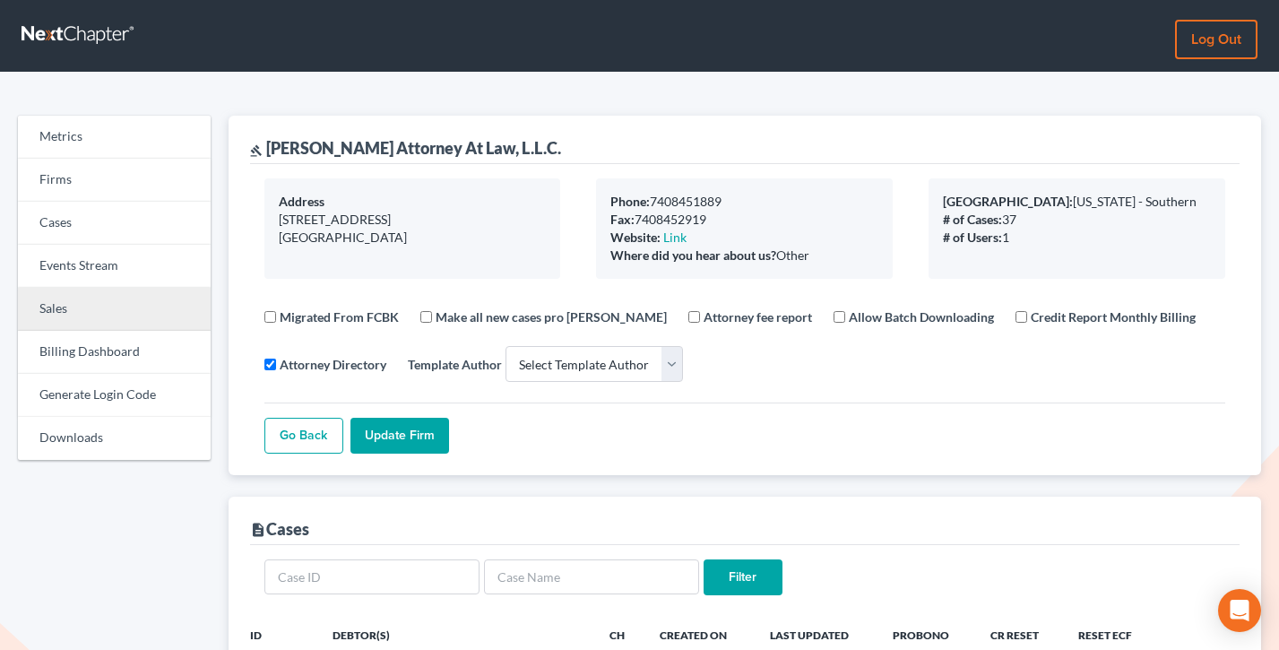
click at [85, 326] on link "Sales" at bounding box center [114, 309] width 193 height 43
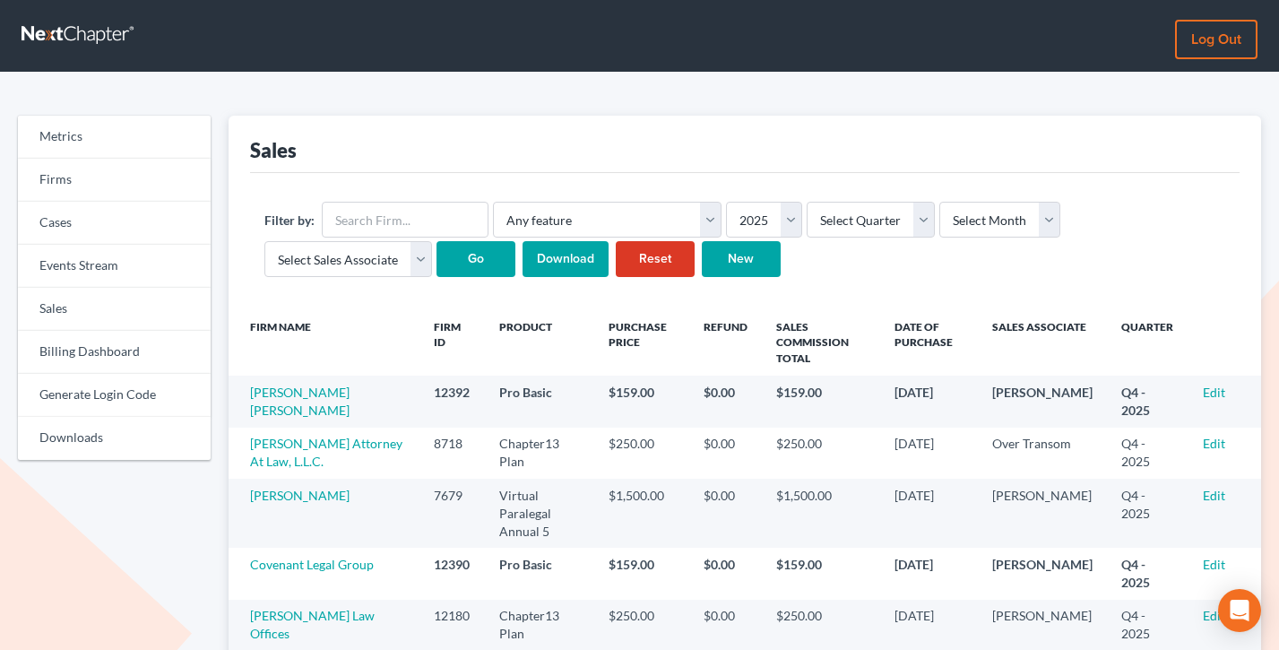
scroll to position [147, 0]
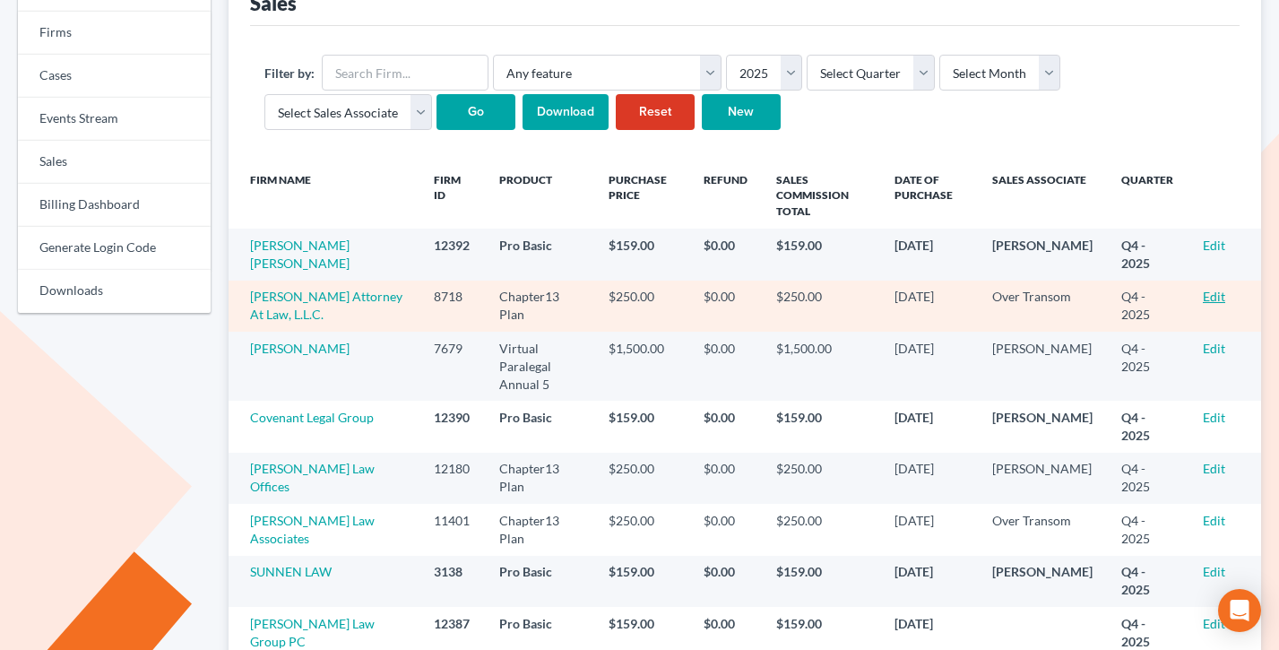
click at [1207, 294] on link "Edit" at bounding box center [1214, 296] width 22 height 15
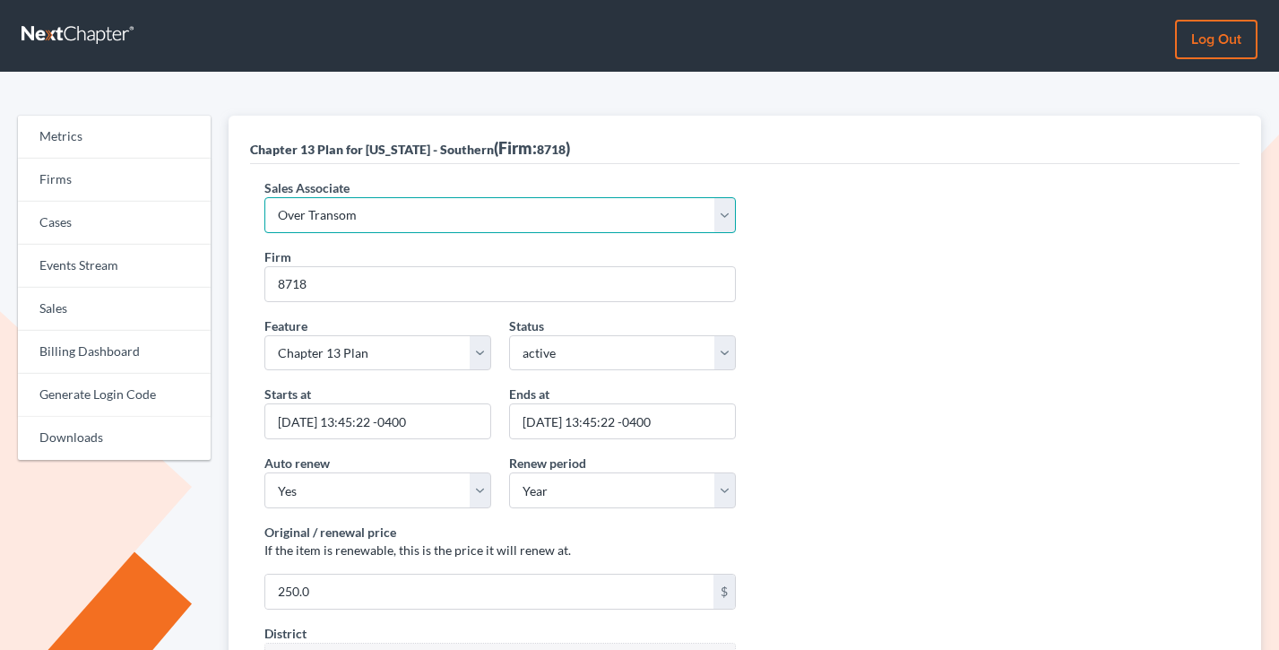
click at [425, 213] on select "Select Sales Associate [PERSON_NAME] Over Transom [PERSON_NAME]" at bounding box center [500, 215] width 472 height 36
select select "7676"
click at [264, 197] on select "Select Sales Associate [PERSON_NAME] Over Transom [PERSON_NAME]" at bounding box center [500, 215] width 472 height 36
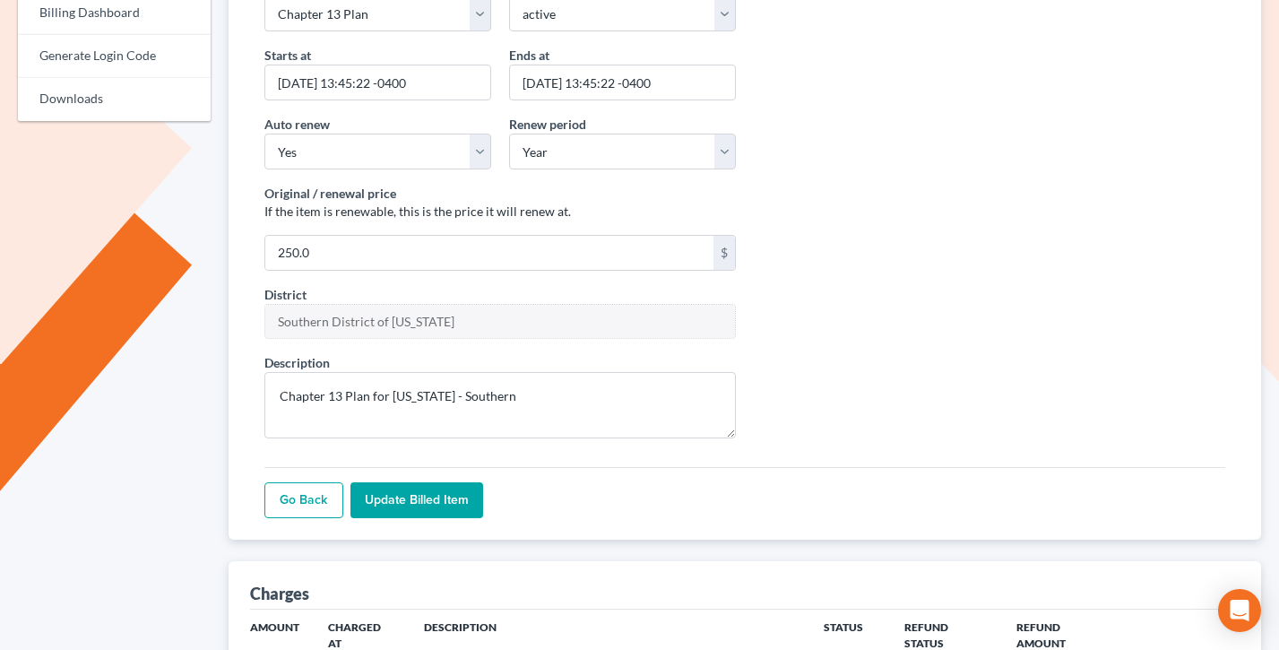
click at [404, 500] on input "Update Billed item" at bounding box center [417, 500] width 133 height 36
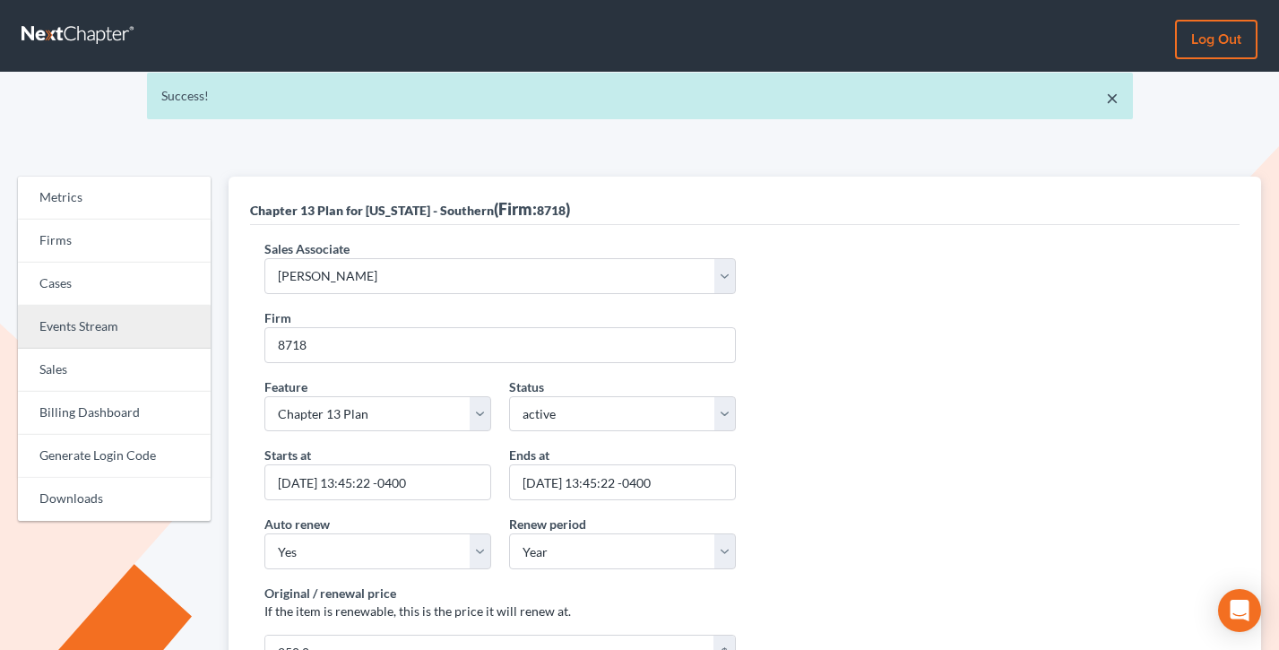
click at [68, 347] on link "Events Stream" at bounding box center [114, 327] width 193 height 43
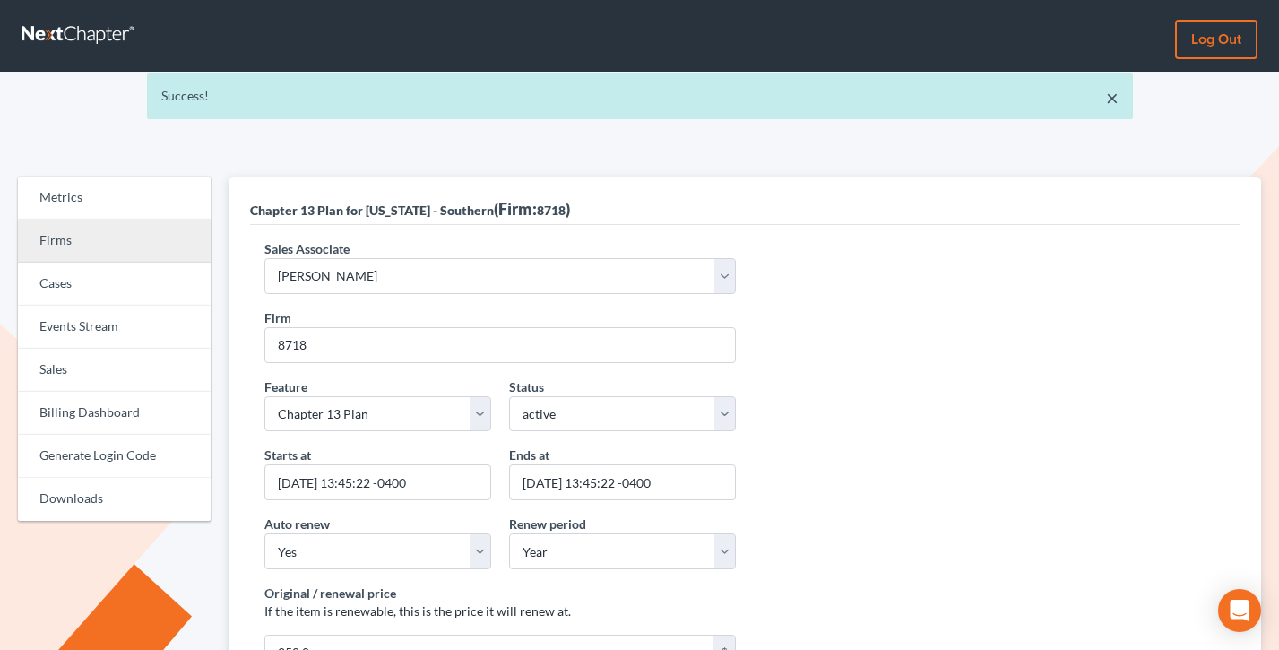
click at [108, 256] on link "Firms" at bounding box center [114, 241] width 193 height 43
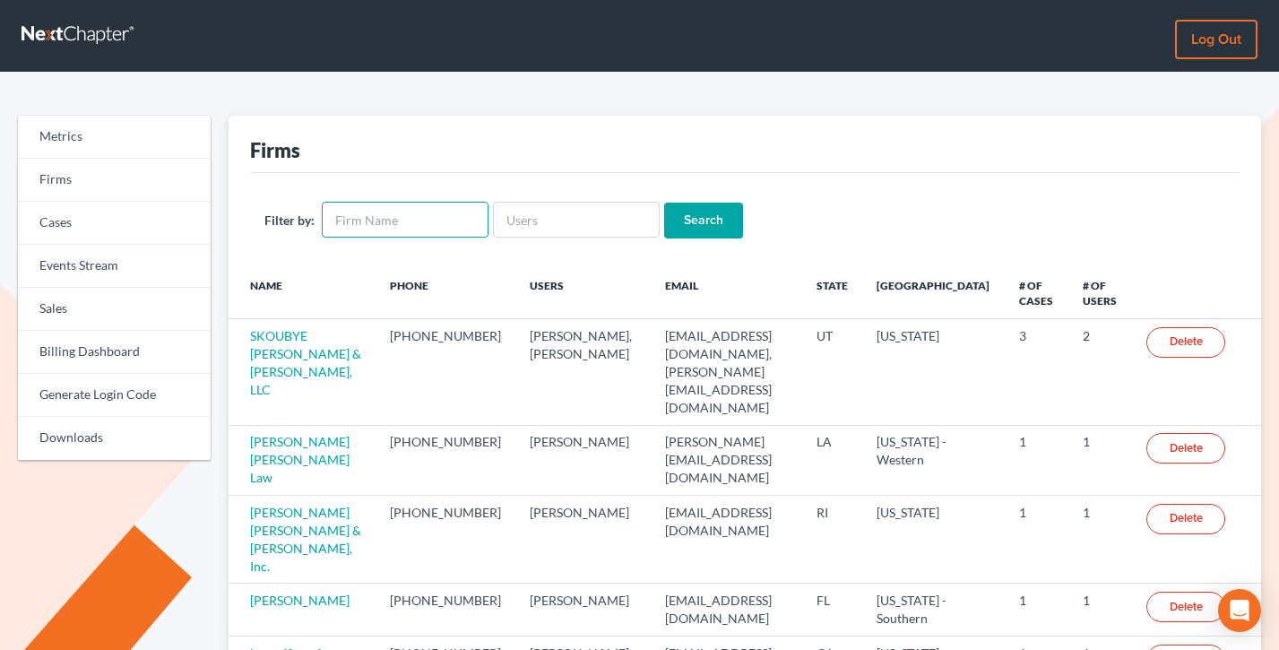
click at [420, 217] on input "text" at bounding box center [405, 220] width 167 height 36
paste input "[EMAIL_ADDRESS][DOMAIN_NAME]"
type input "[EMAIL_ADDRESS][DOMAIN_NAME]"
click at [420, 217] on input "[EMAIL_ADDRESS][DOMAIN_NAME]" at bounding box center [405, 220] width 167 height 36
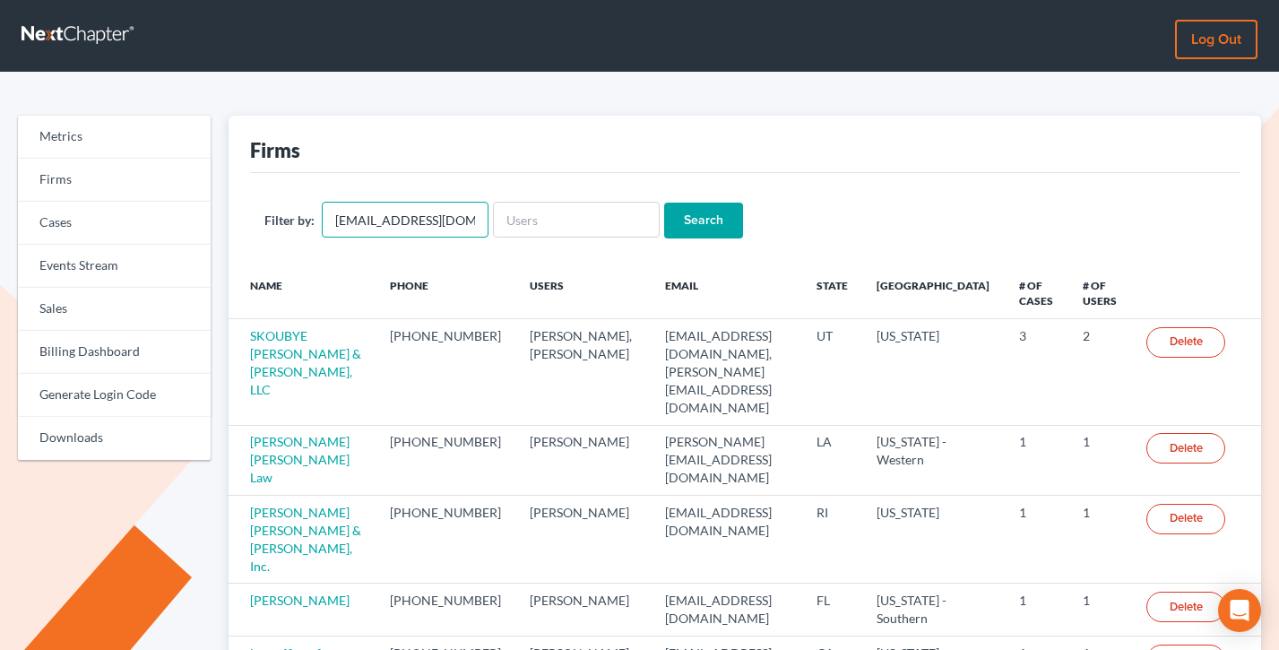
click at [420, 217] on input "[EMAIL_ADDRESS][DOMAIN_NAME]" at bounding box center [405, 220] width 167 height 36
paste input "[EMAIL_ADDRESS][DOMAIN_NAME]"
type input "[EMAIL_ADDRESS][DOMAIN_NAME]"
click at [664, 203] on input "Search" at bounding box center [703, 221] width 79 height 36
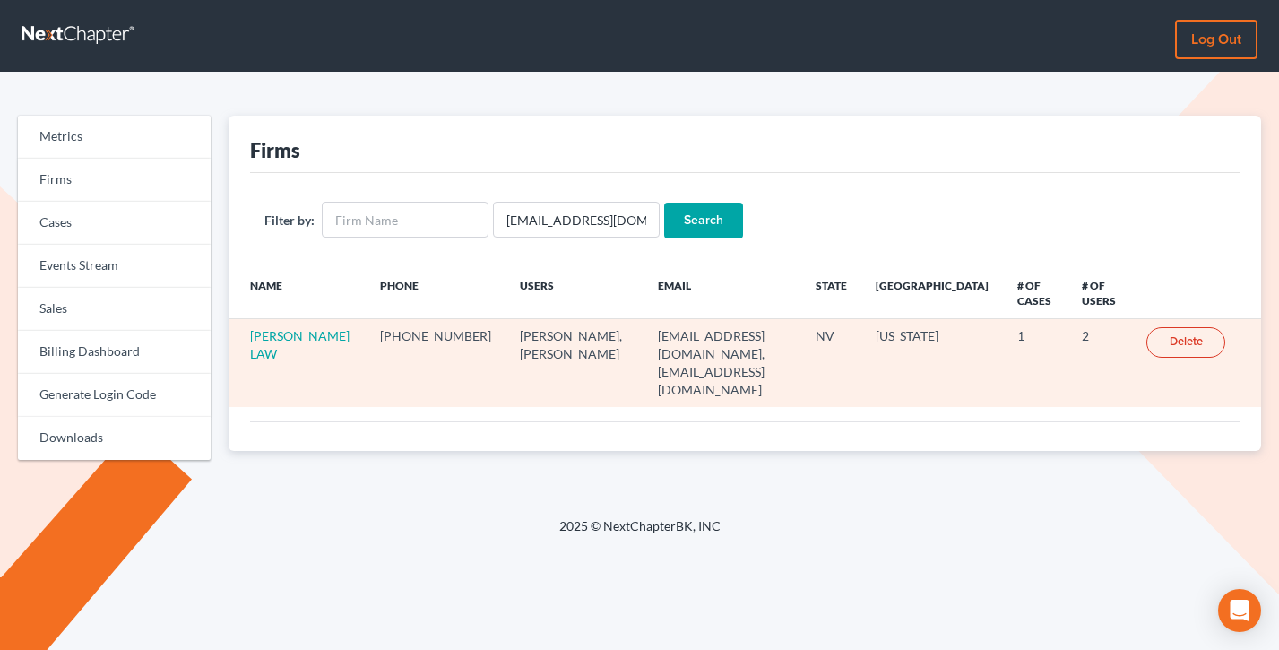
click at [293, 347] on link "[PERSON_NAME] LAW" at bounding box center [300, 344] width 100 height 33
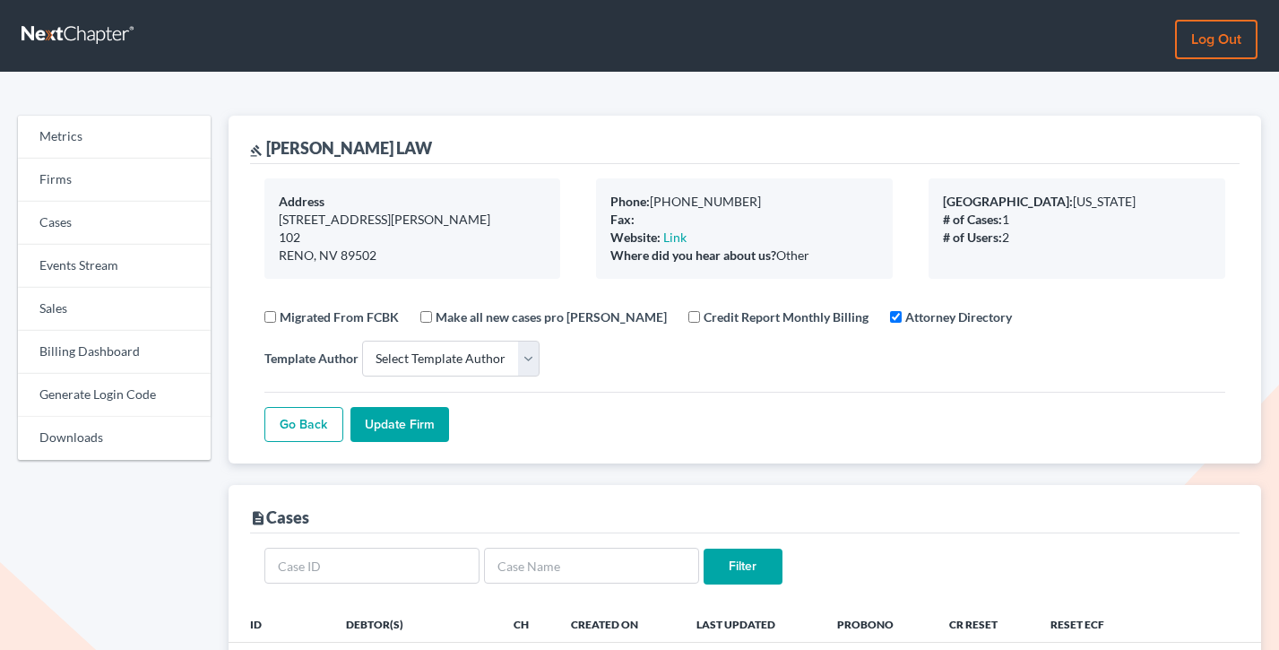
select select
drag, startPoint x: 833, startPoint y: 257, endPoint x: 610, endPoint y: 178, distance: 236.8
click at [610, 178] on div "Phone: [PHONE_NUMBER] Fax: Website: Link Where did you hear about us? Other" at bounding box center [744, 228] width 297 height 100
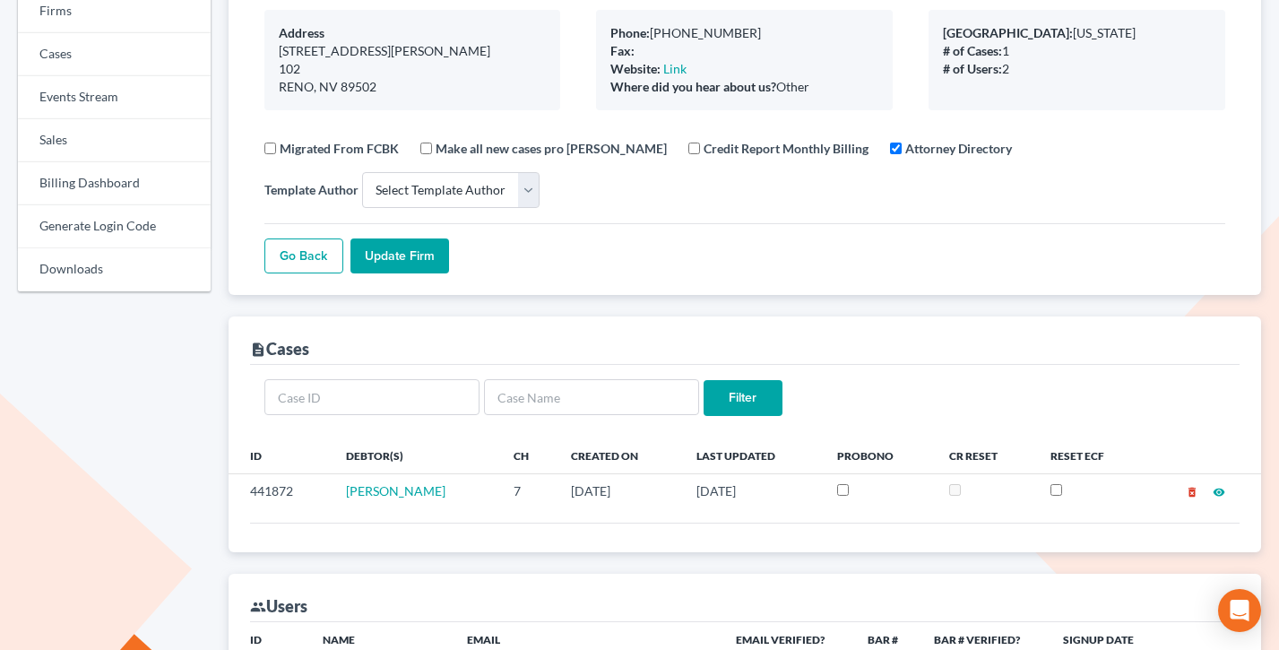
scroll to position [416, 0]
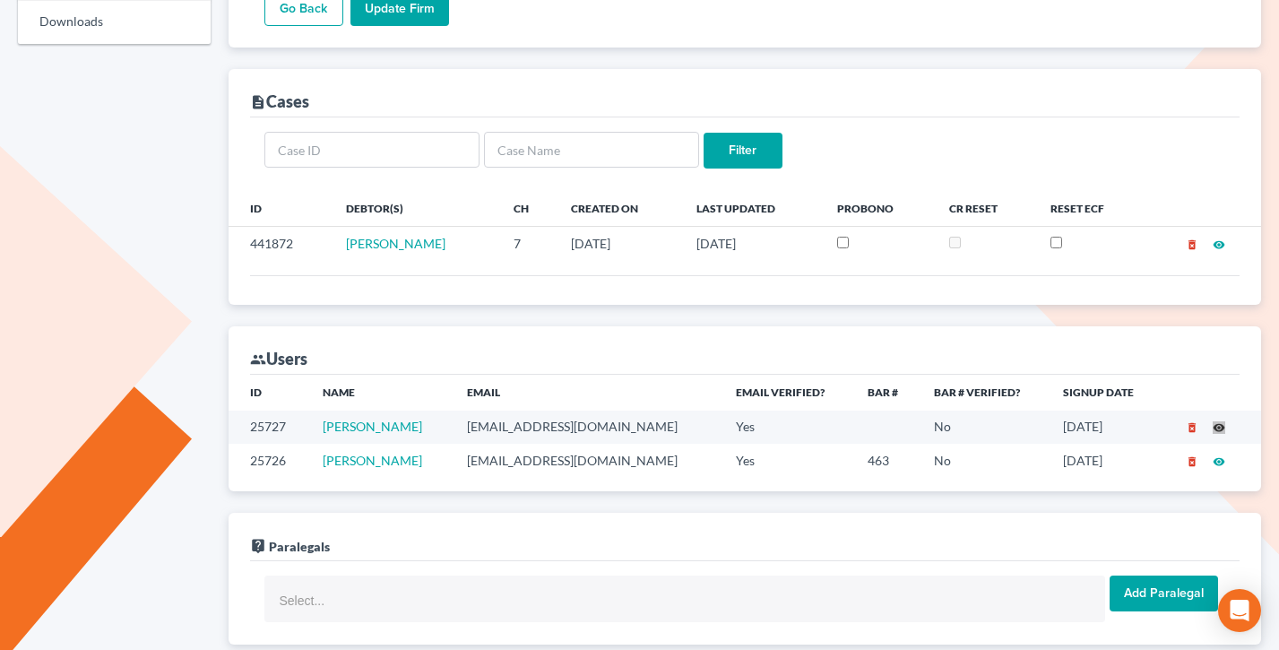
drag, startPoint x: 1219, startPoint y: 427, endPoint x: 1139, endPoint y: 298, distance: 152.2
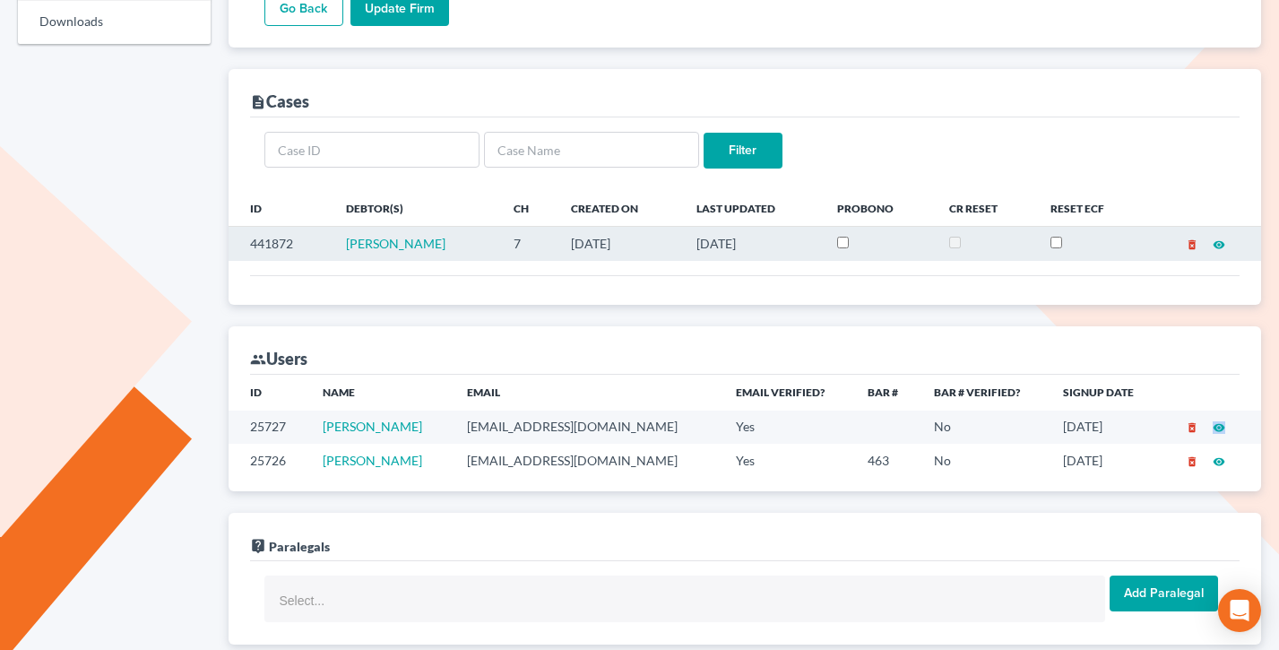
scroll to position [0, 0]
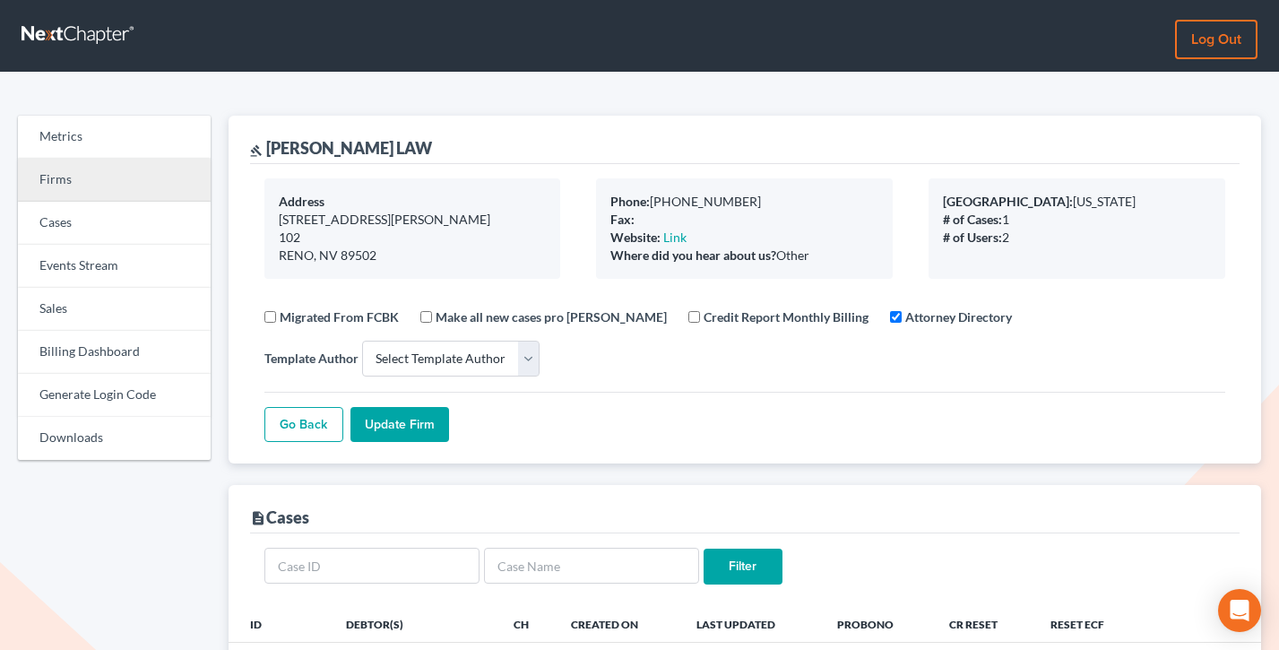
click at [40, 184] on link "Firms" at bounding box center [114, 180] width 193 height 43
